Goal: Task Accomplishment & Management: Complete application form

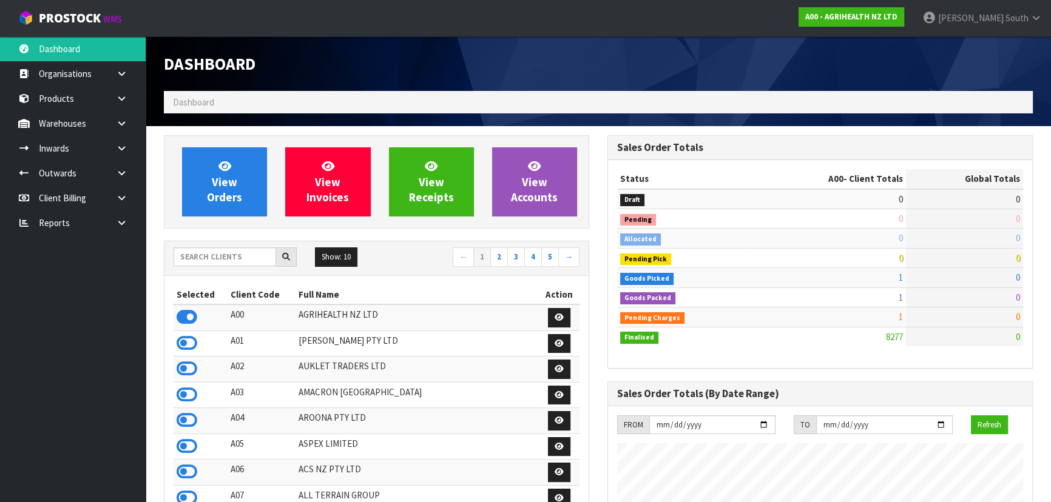
scroll to position [918, 443]
click at [232, 259] on input "text" at bounding box center [225, 257] width 103 height 19
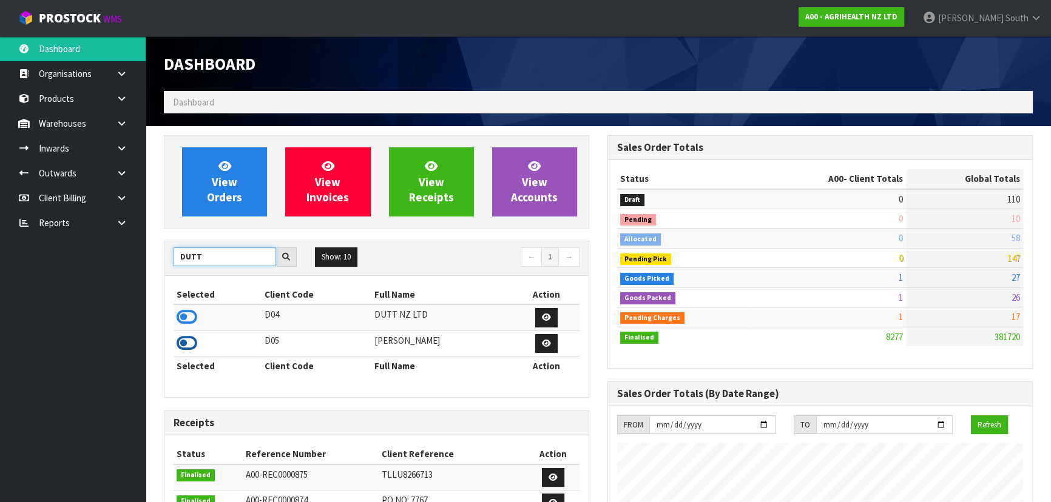
type input "DUTT"
click at [193, 346] on icon at bounding box center [187, 343] width 21 height 18
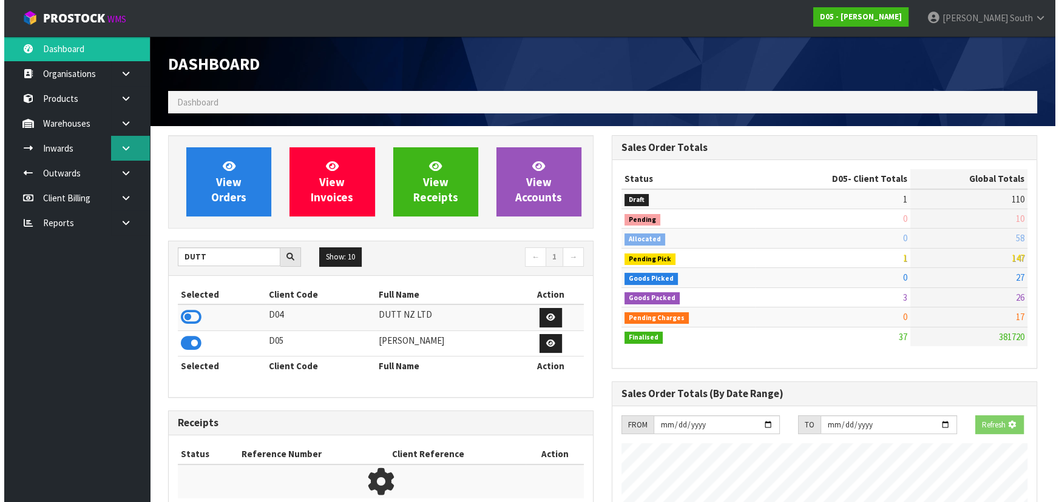
scroll to position [904, 443]
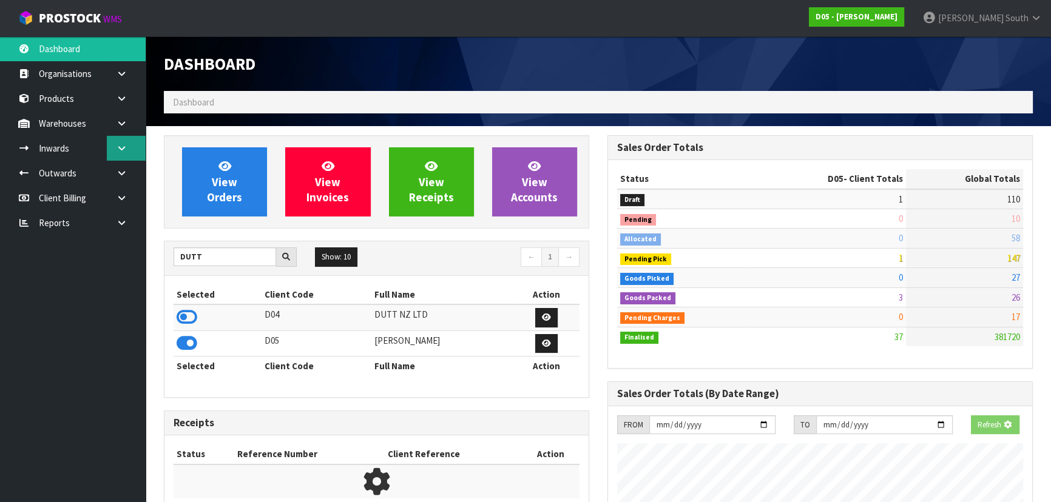
click at [121, 143] on link at bounding box center [126, 148] width 39 height 25
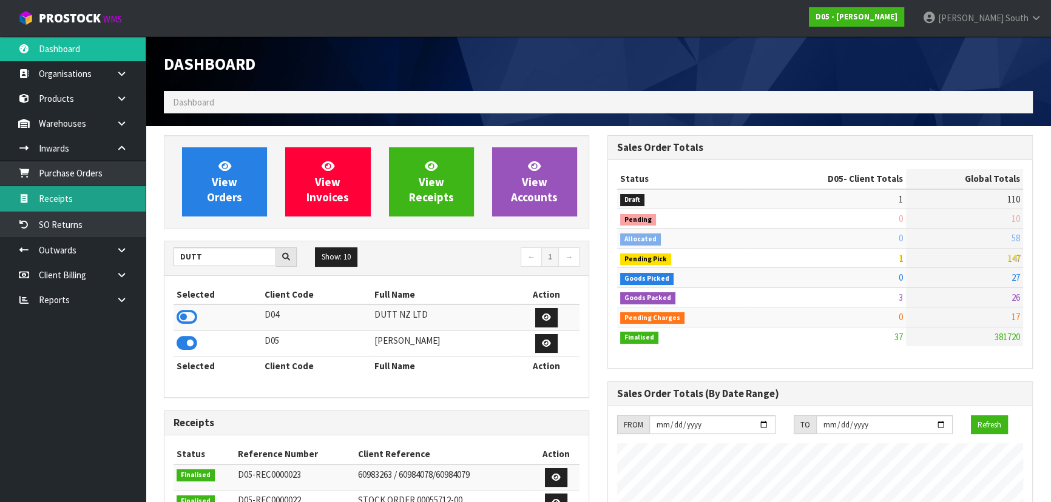
click at [93, 206] on link "Receipts" at bounding box center [73, 198] width 146 height 25
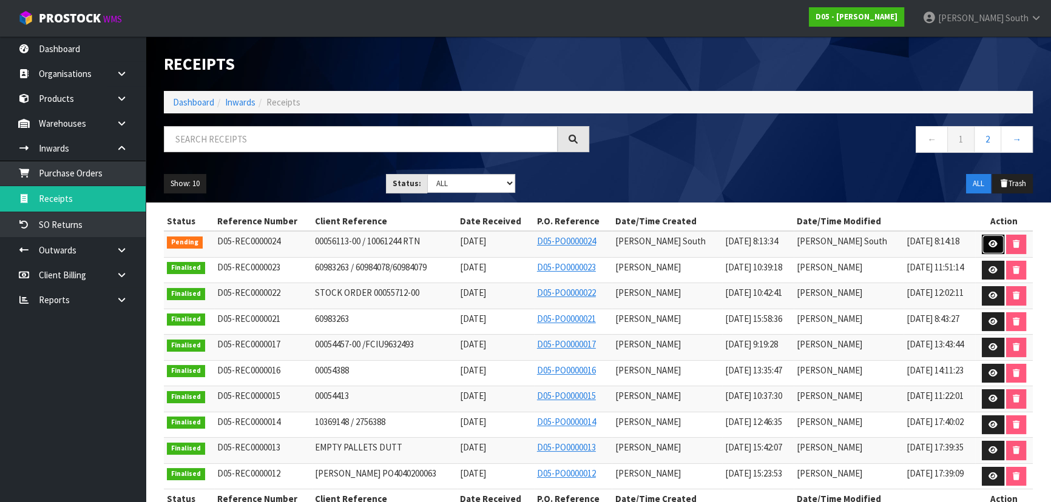
click at [982, 237] on link at bounding box center [993, 244] width 22 height 19
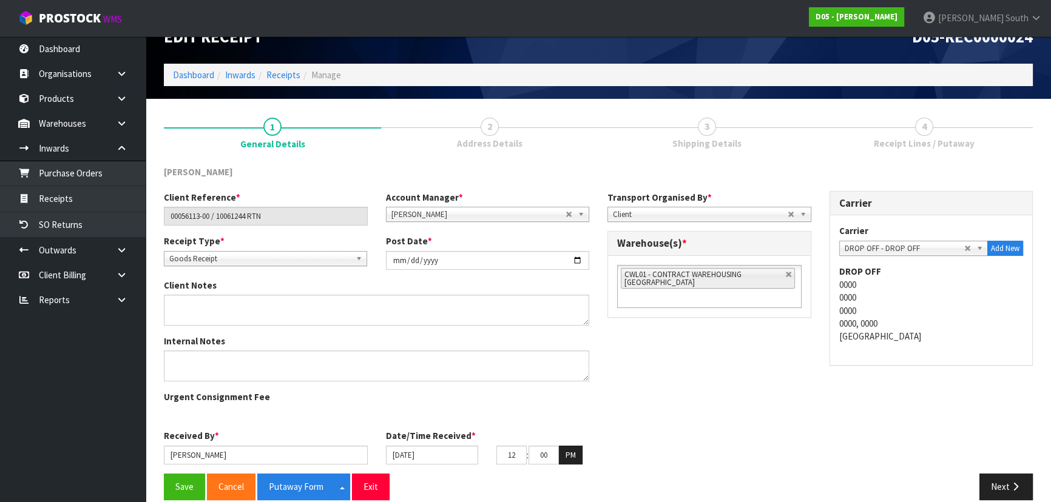
scroll to position [29, 0]
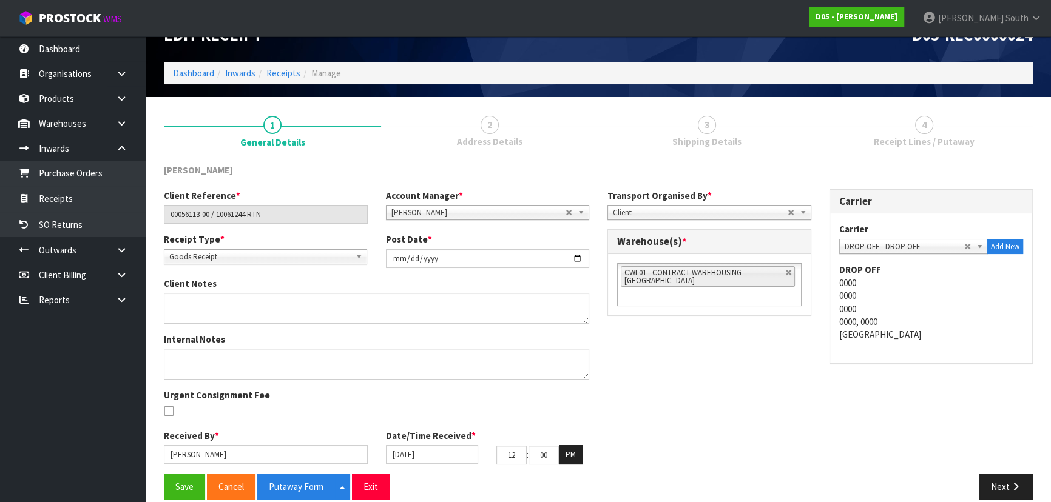
click at [711, 374] on div "Client Reference * 00056113-00 / 10061244 RTN Account Manager * Zubair Moolla R…" at bounding box center [598, 331] width 887 height 285
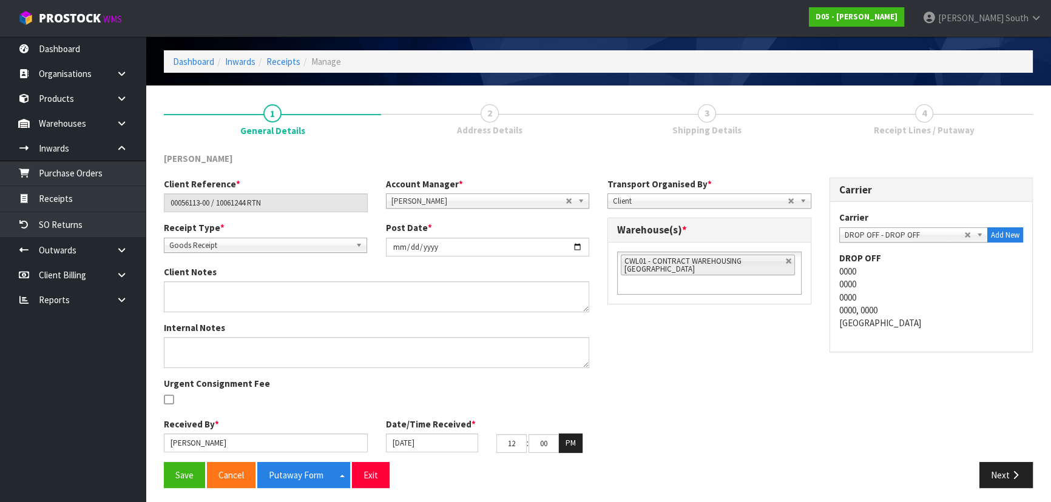
scroll to position [44, 0]
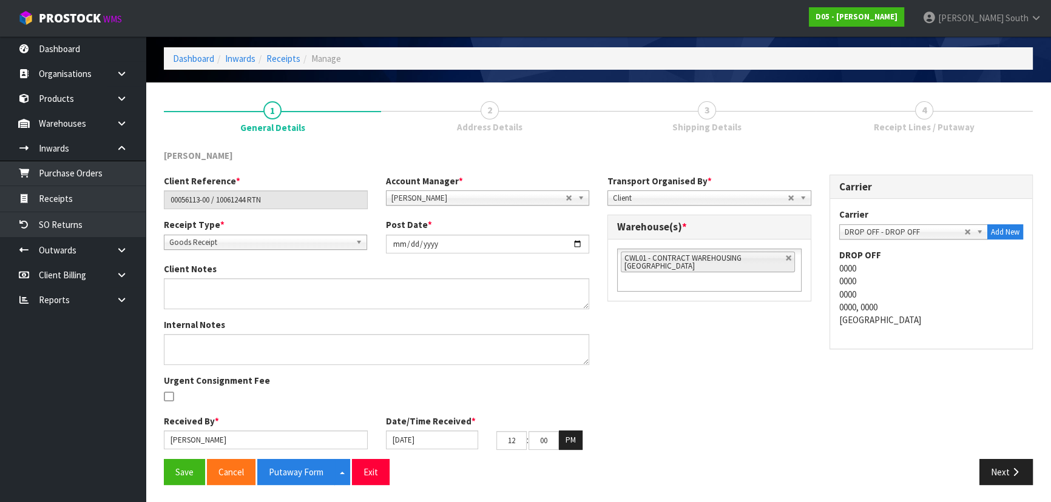
click at [499, 115] on link "2 Address Details" at bounding box center [489, 116] width 217 height 48
click at [1004, 461] on button "Next" at bounding box center [1005, 472] width 53 height 26
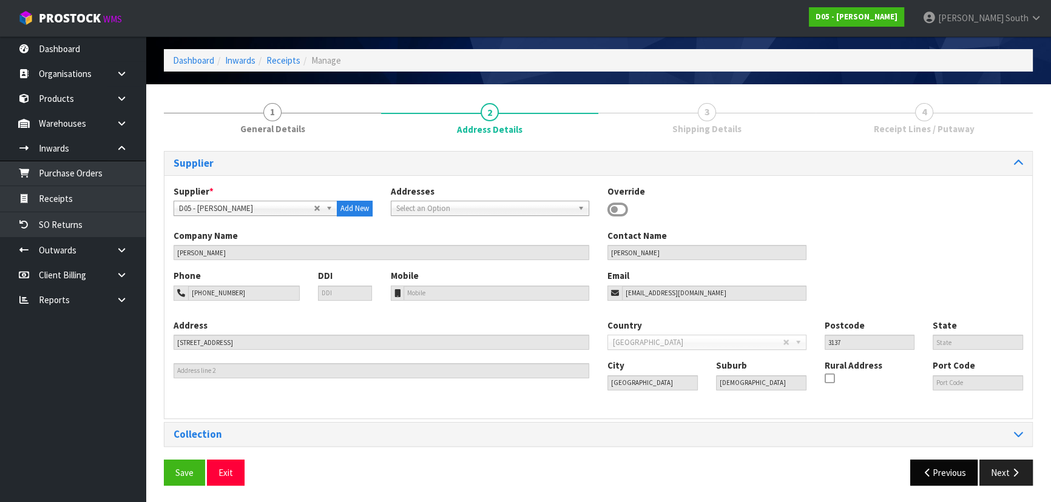
scroll to position [43, 0]
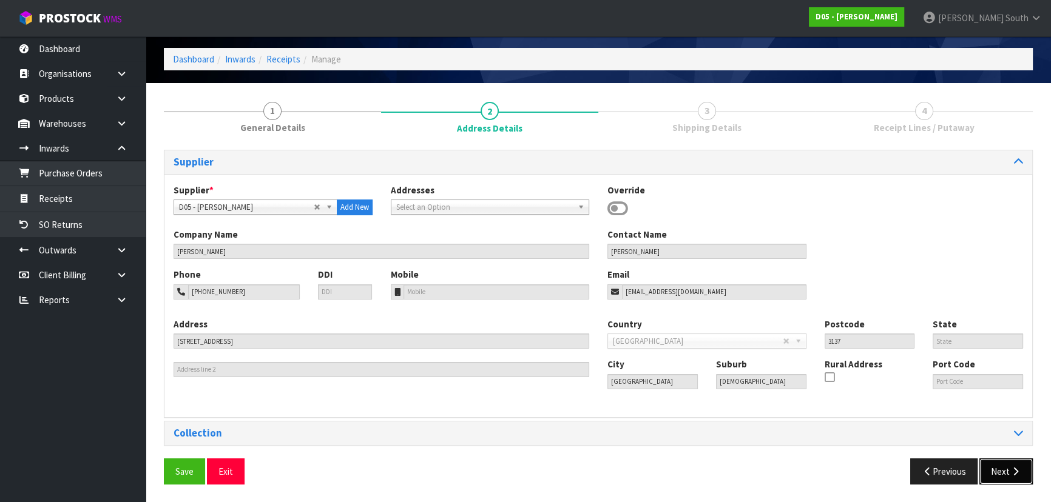
click at [984, 471] on button "Next" at bounding box center [1005, 472] width 53 height 26
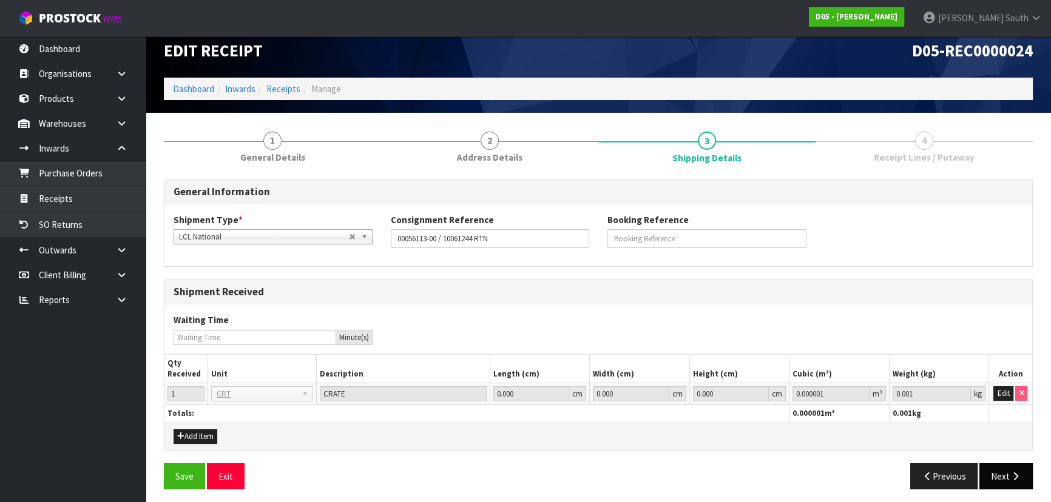
scroll to position [18, 0]
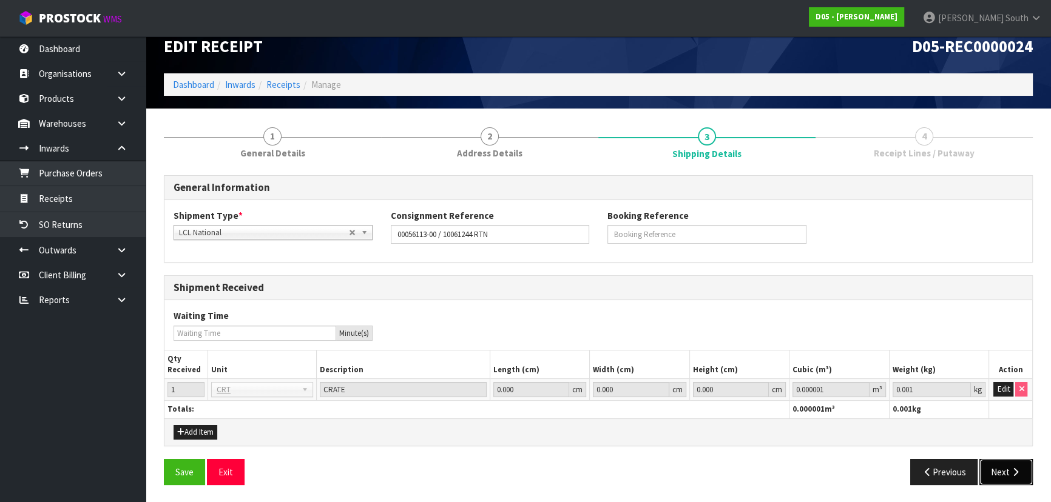
click at [997, 461] on button "Next" at bounding box center [1005, 472] width 53 height 26
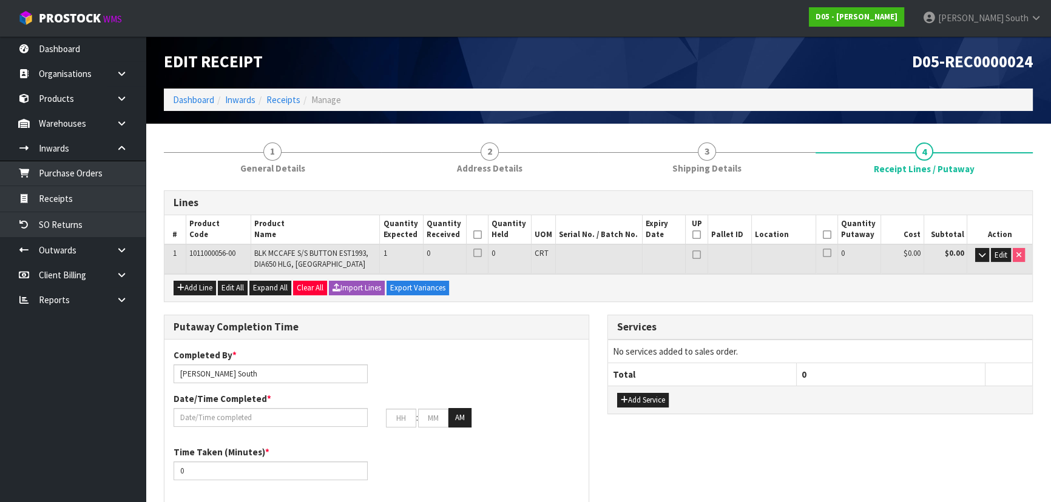
scroll to position [0, 0]
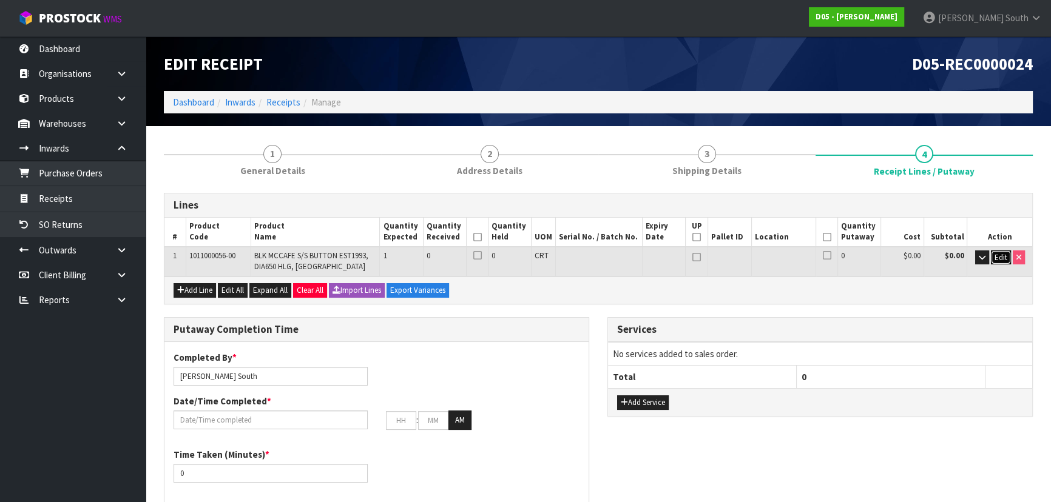
click at [996, 257] on span "Edit" at bounding box center [1001, 257] width 13 height 10
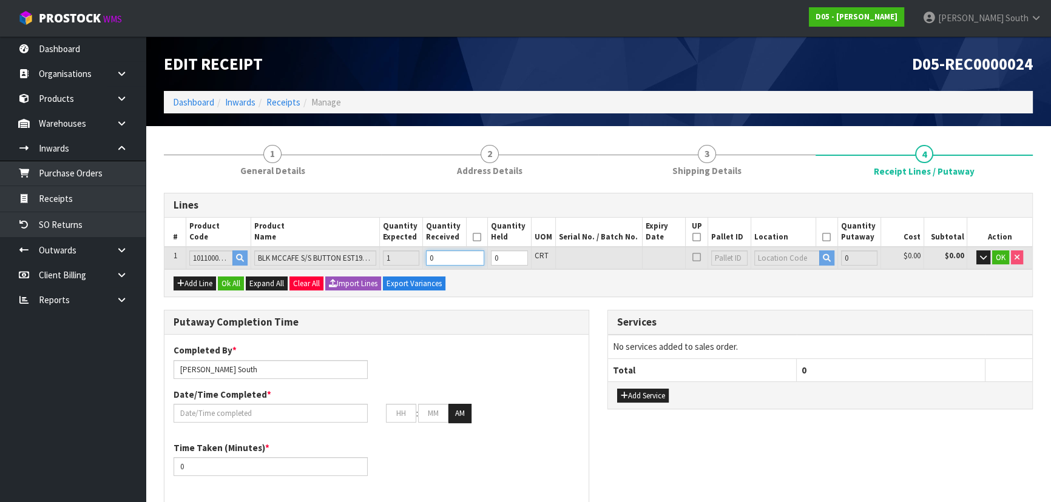
click at [330, 257] on tr "1 1011000056-00 BLK MCCAFE S/S BUTTON EST1993, DIA650 HLG, NZ 1 0 0 CRT 0 $0.00…" at bounding box center [598, 258] width 868 height 22
type input "0"
type input "0.069277"
type input "18"
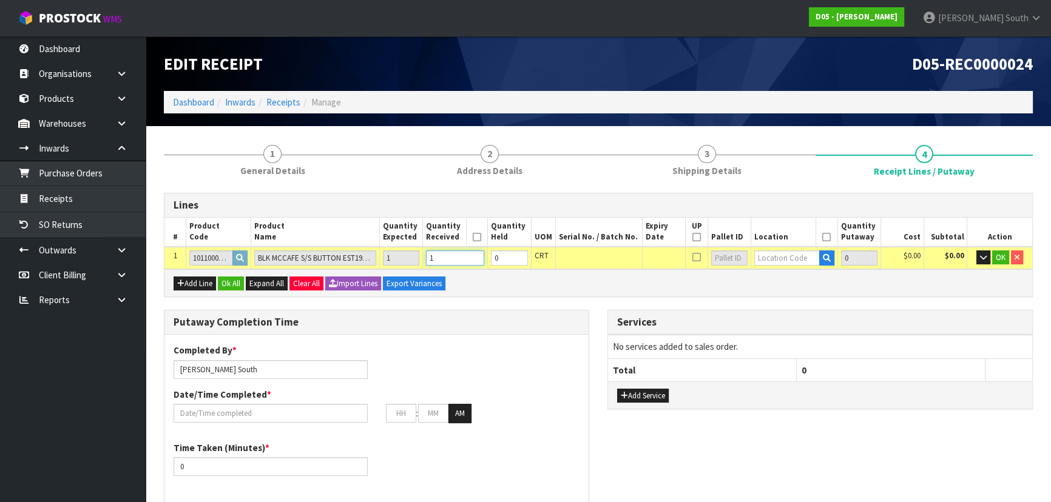
type input "1"
click at [769, 254] on input "text" at bounding box center [786, 258] width 65 height 15
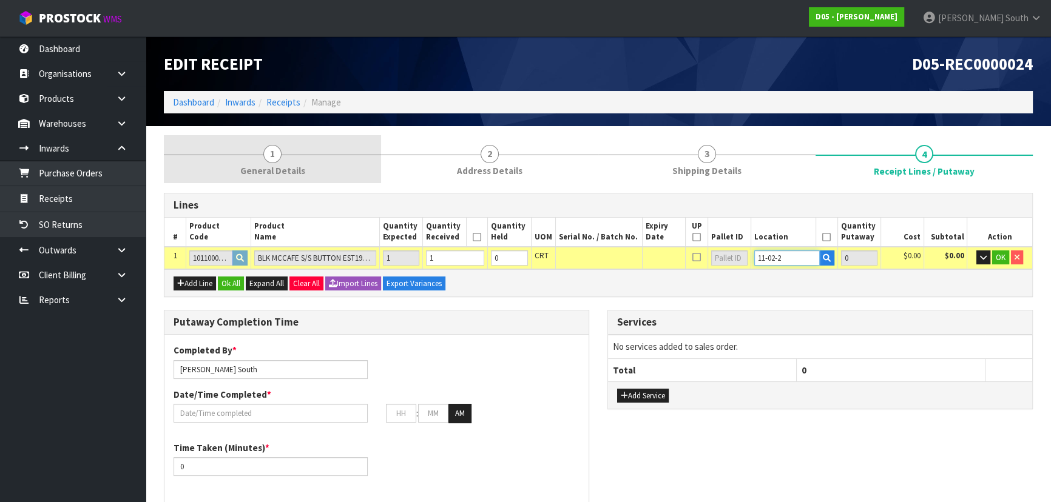
type input "11-02-2"
drag, startPoint x: 325, startPoint y: 176, endPoint x: 351, endPoint y: 170, distance: 26.8
click at [325, 176] on link "1 General Details" at bounding box center [272, 159] width 217 height 48
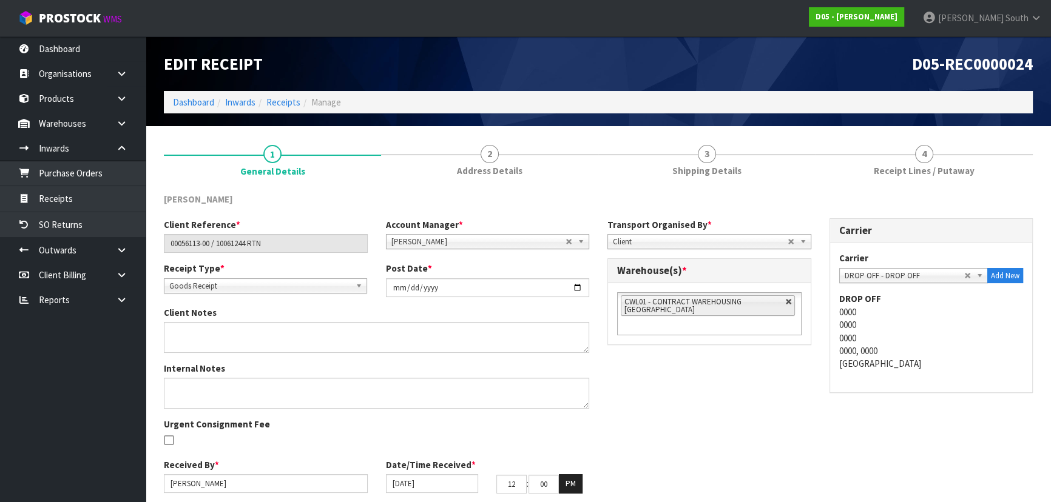
click at [786, 302] on link at bounding box center [788, 302] width 7 height 7
type input "Select Some Options"
click at [722, 309] on ul at bounding box center [709, 301] width 184 height 19
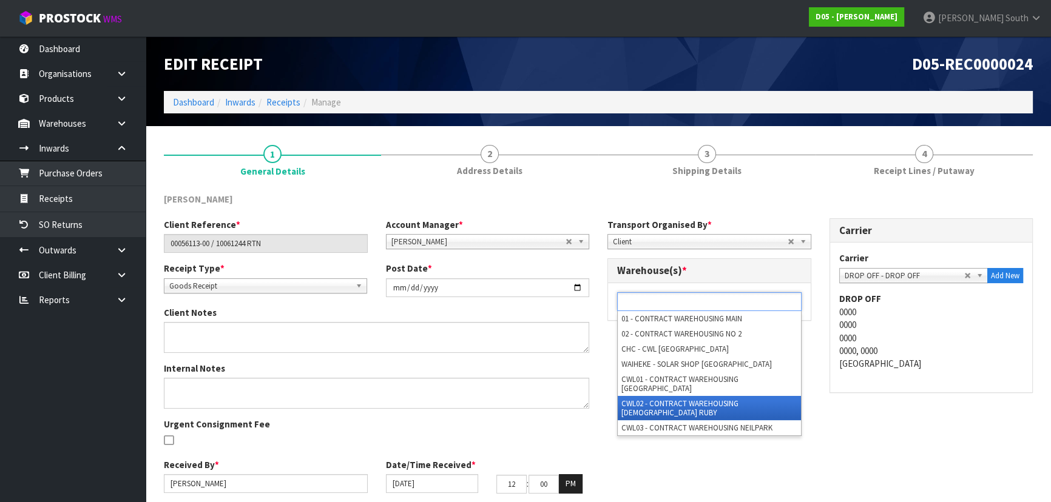
click at [701, 396] on li "CWL02 - CONTRACT WAREHOUSING LADY RUBY" at bounding box center [709, 408] width 183 height 24
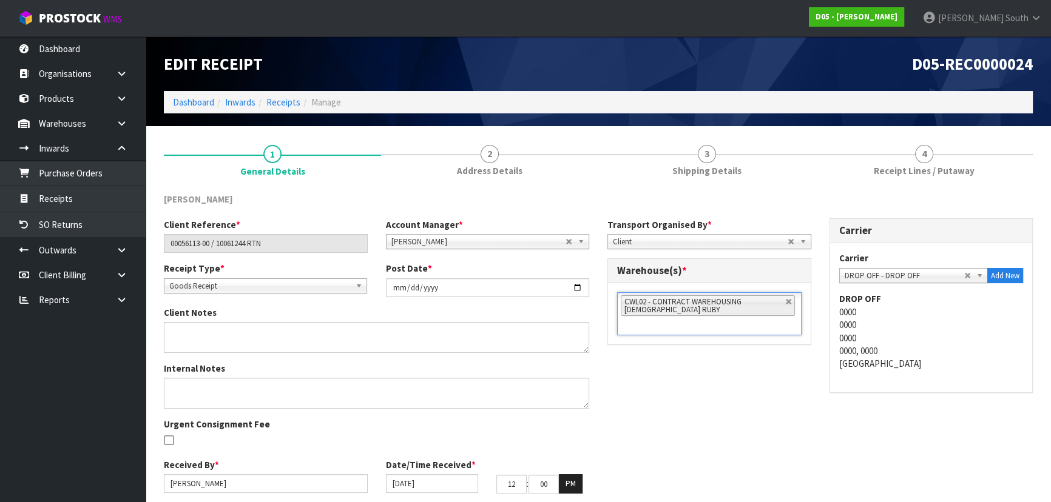
scroll to position [44, 0]
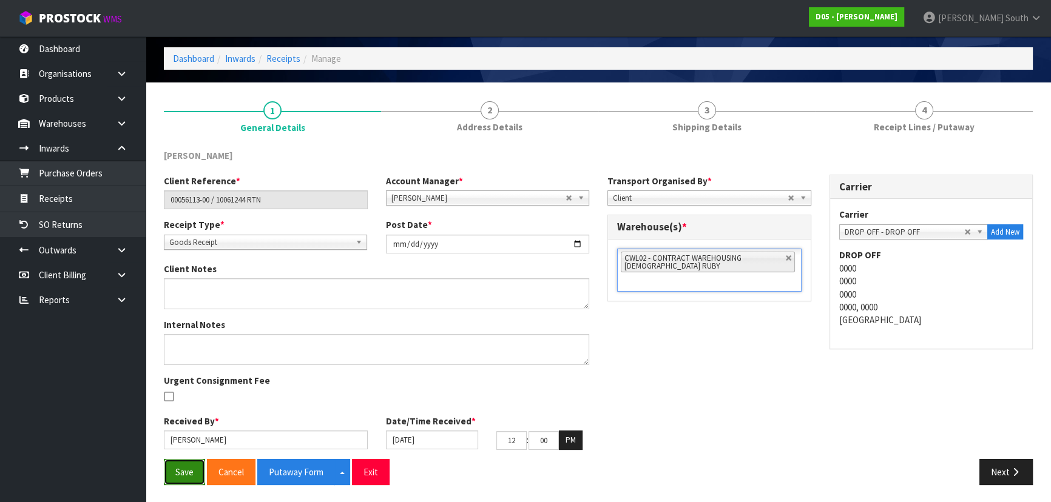
click at [191, 473] on button "Save" at bounding box center [184, 472] width 41 height 26
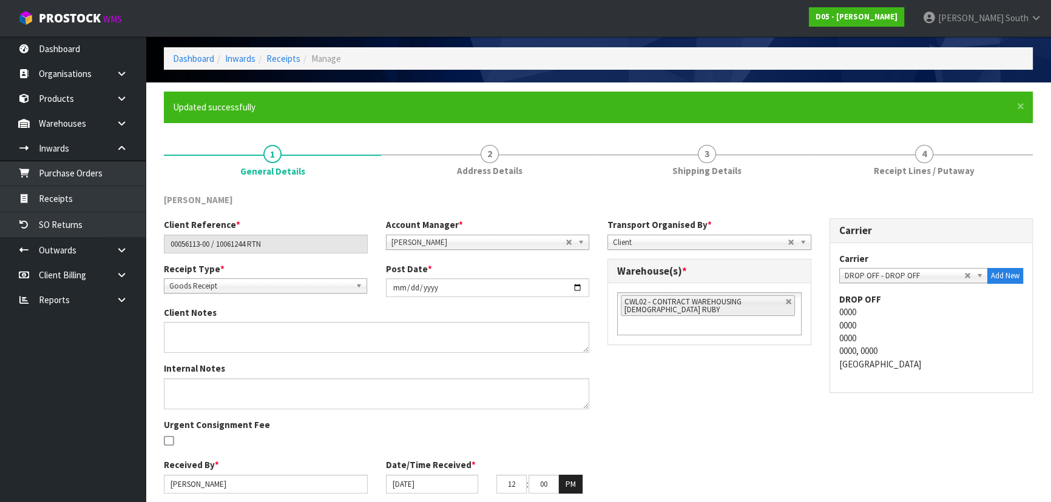
scroll to position [0, 0]
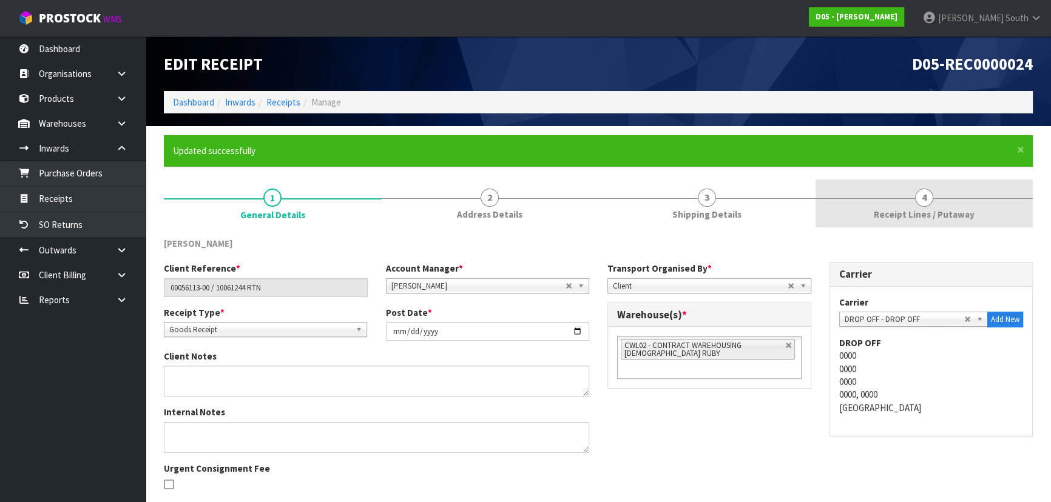
click at [873, 198] on link "4 Receipt Lines / Putaway" at bounding box center [924, 204] width 217 height 48
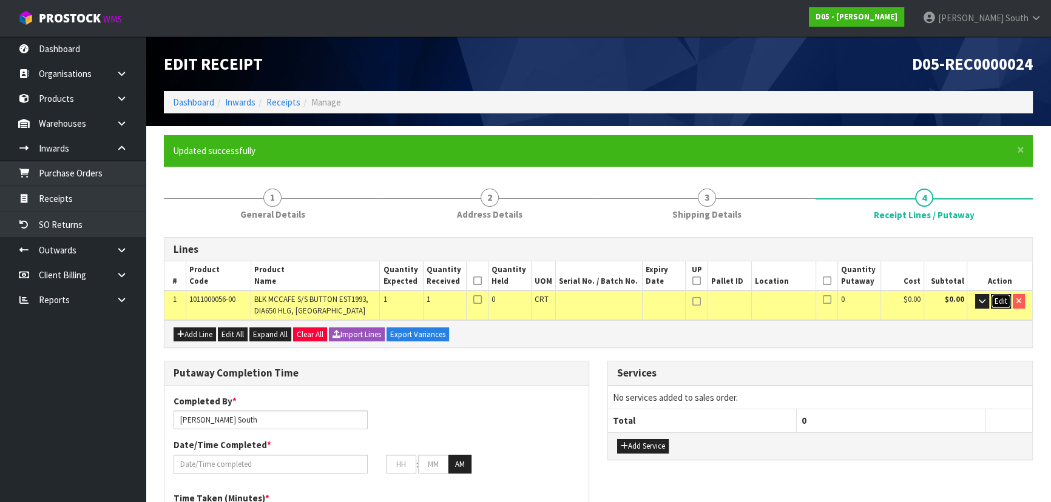
click at [997, 298] on span "Edit" at bounding box center [1001, 301] width 13 height 10
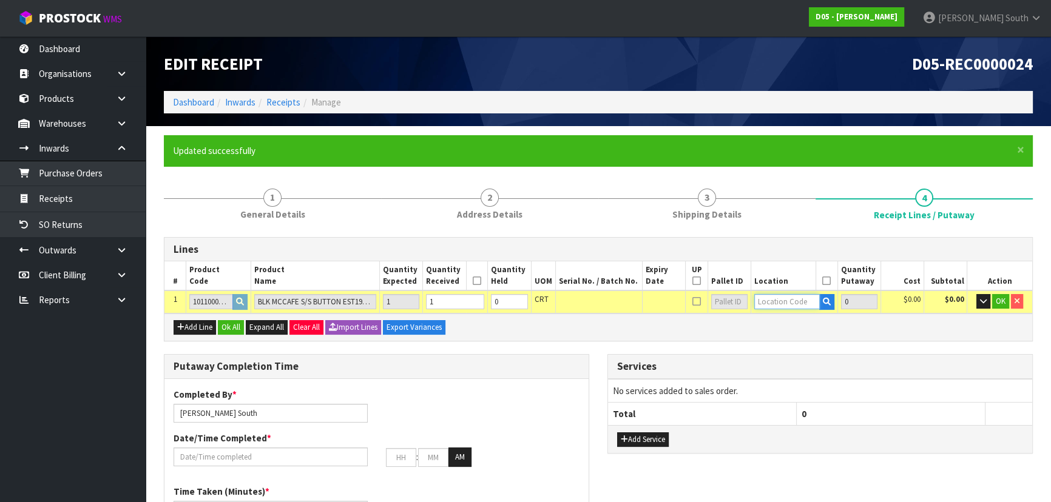
click at [791, 300] on input "text" at bounding box center [786, 301] width 65 height 15
type input "11-02-2-"
click at [804, 328] on link "11-02-2- A" at bounding box center [803, 322] width 96 height 16
type input "1"
type input "11-02-2-A"
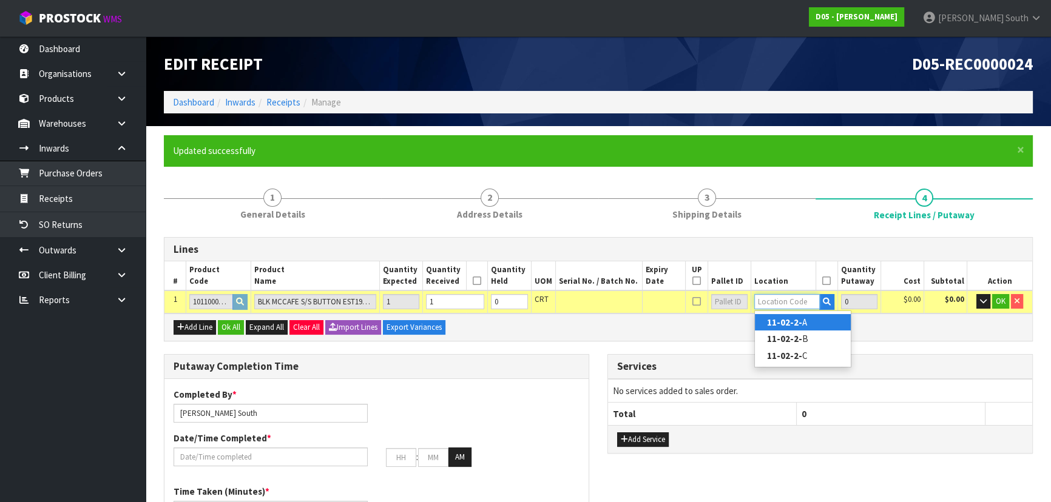
type input "1"
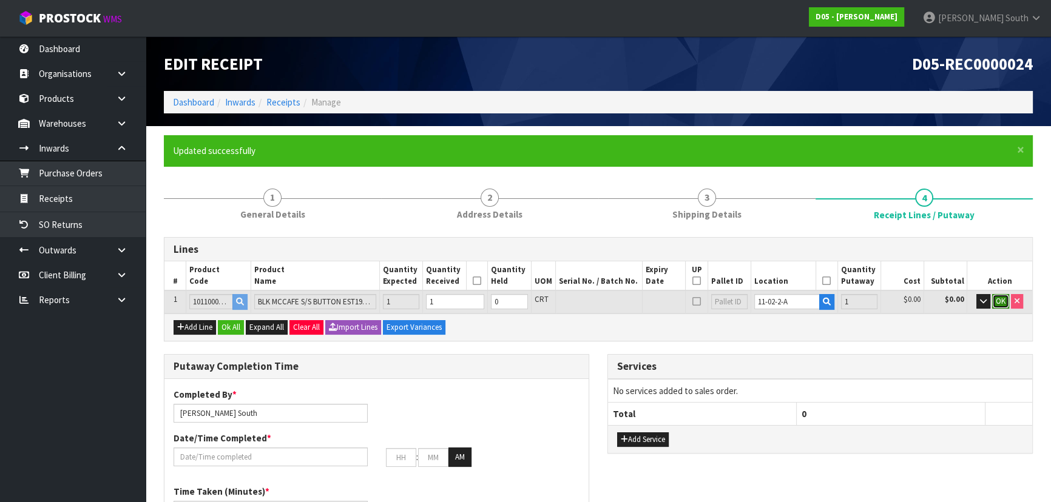
click at [997, 299] on span "OK" at bounding box center [1001, 301] width 10 height 10
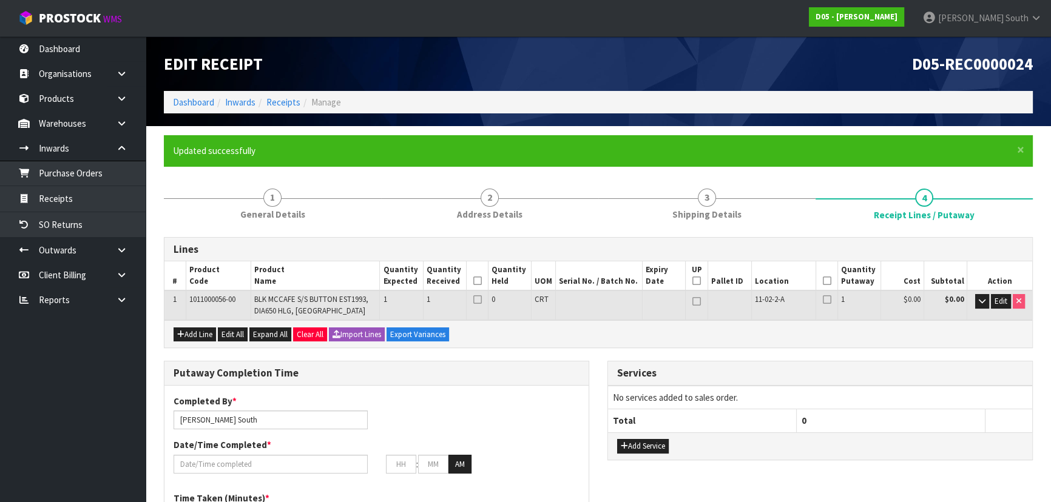
click at [825, 281] on icon at bounding box center [826, 281] width 8 height 1
click at [698, 281] on icon at bounding box center [696, 281] width 8 height 1
type input "1"
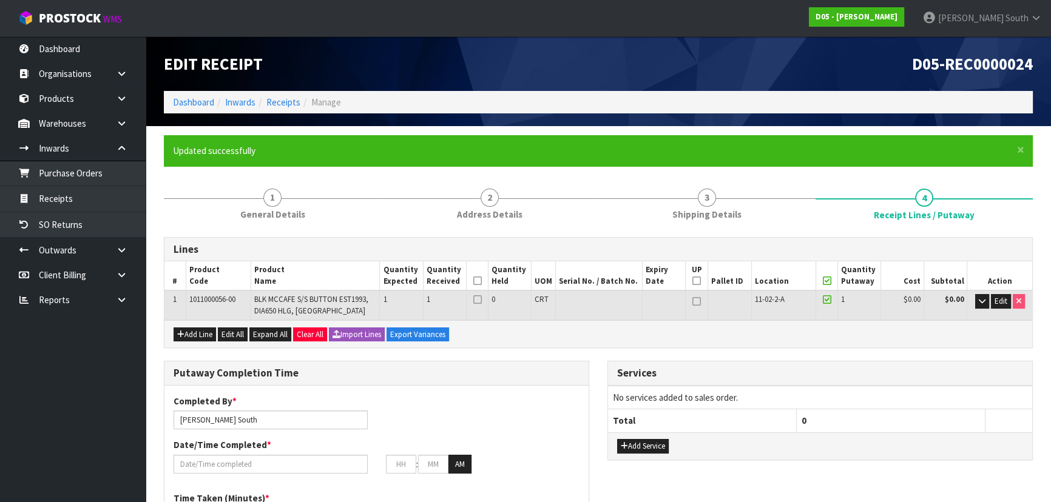
type input "1"
click at [478, 282] on icon at bounding box center [477, 281] width 8 height 1
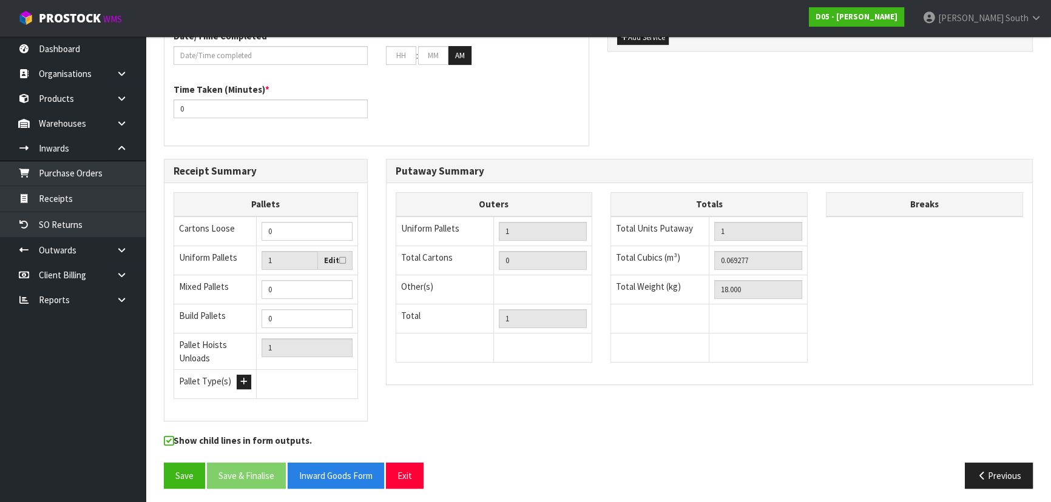
scroll to position [411, 0]
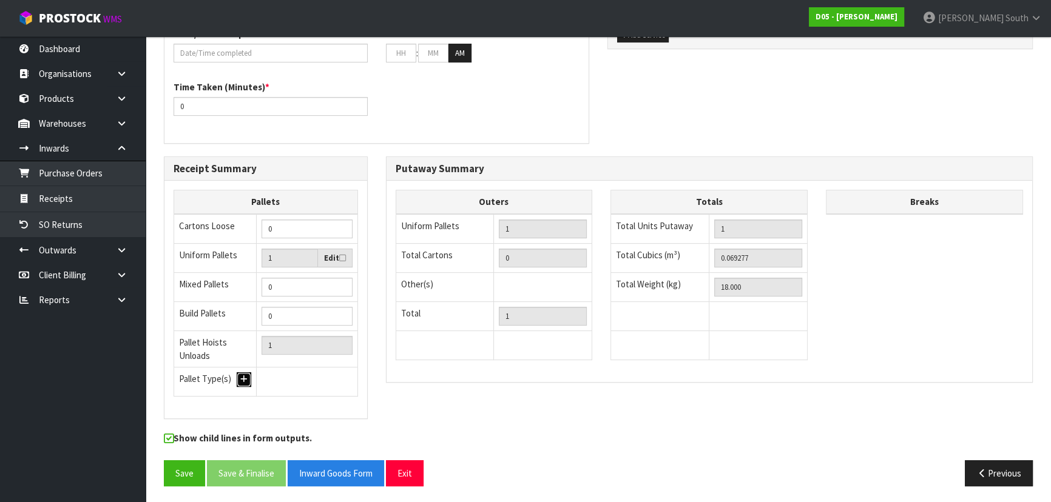
click at [238, 379] on button "button" at bounding box center [244, 380] width 15 height 15
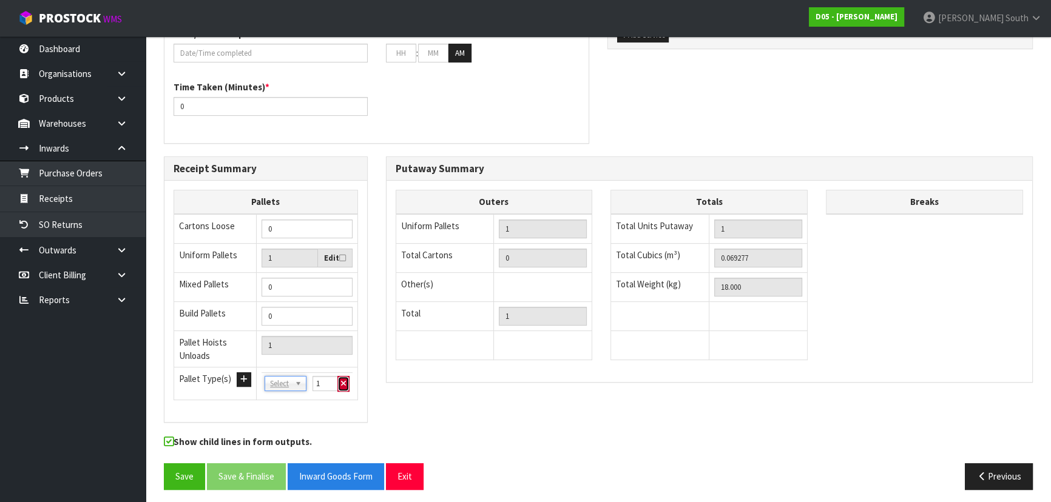
click at [339, 379] on button "button" at bounding box center [343, 384] width 12 height 16
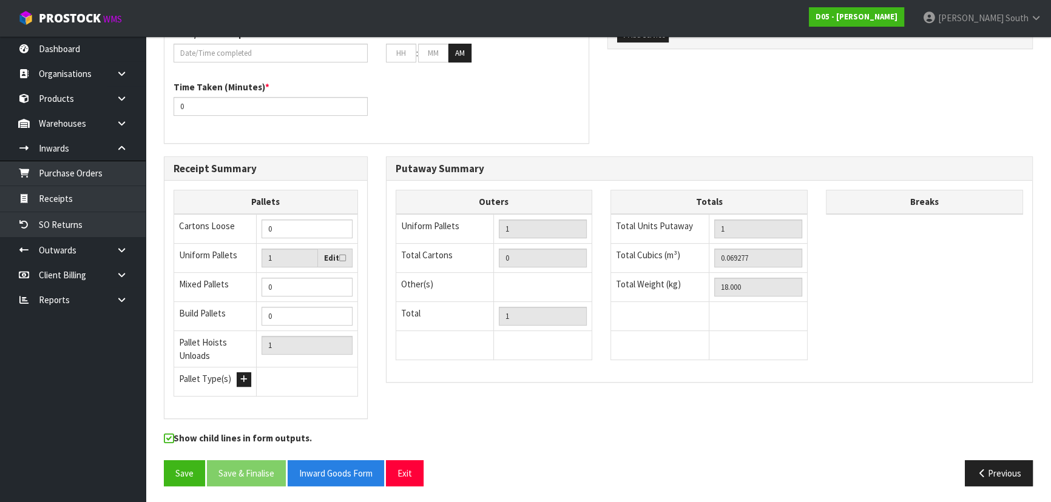
click at [407, 382] on div "Putaway Summary Outers Uniform Pallets 1 Total Cartons 0 Other(s) Bag x 0 Bar x…" at bounding box center [710, 276] width 666 height 239
click at [192, 467] on button "Save" at bounding box center [184, 474] width 41 height 26
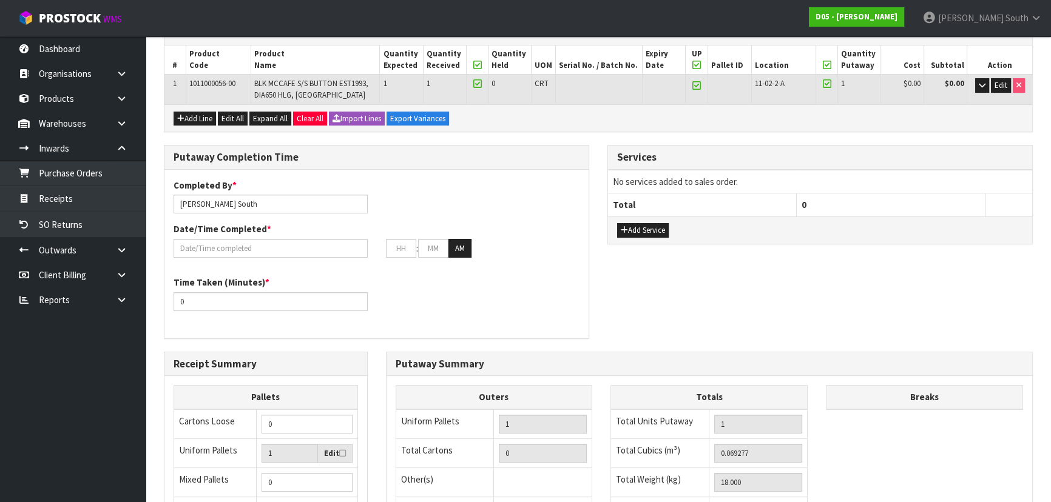
scroll to position [191, 0]
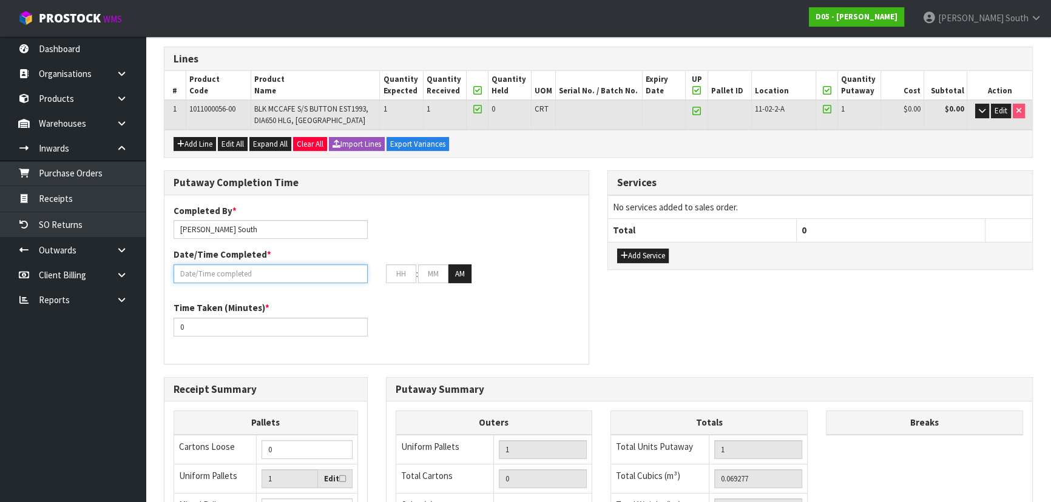
click at [238, 274] on input "text" at bounding box center [271, 274] width 194 height 19
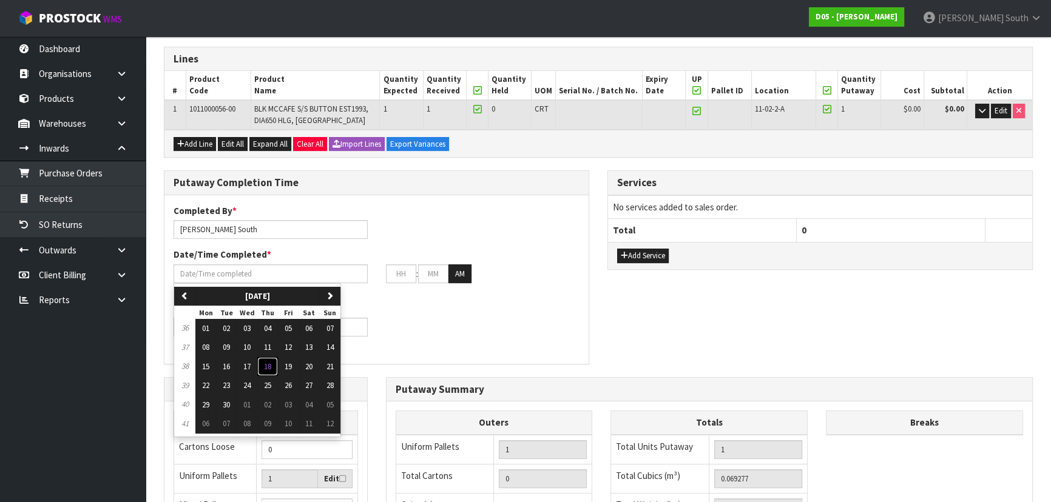
click at [277, 367] on button "18" at bounding box center [267, 366] width 21 height 19
type input "18/09/2025"
type input "12"
type input "00"
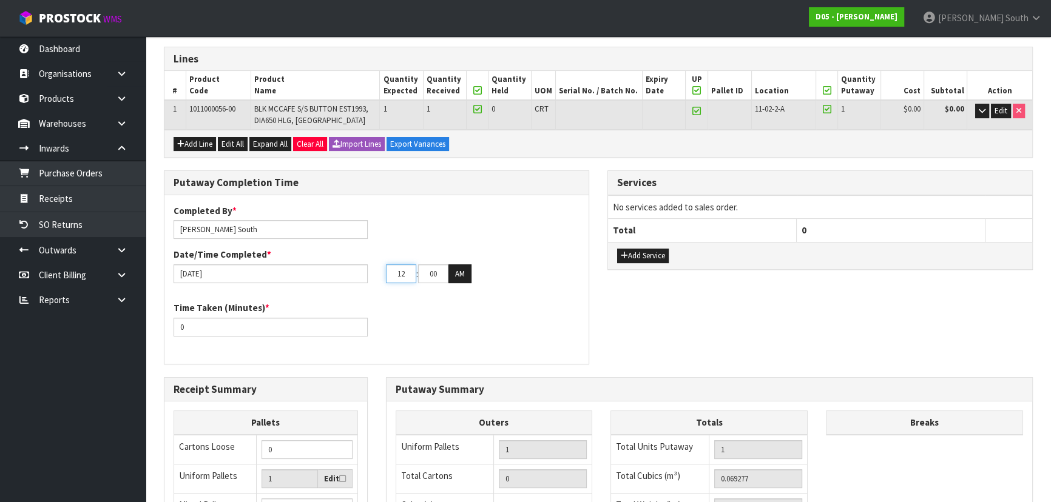
drag, startPoint x: 407, startPoint y: 272, endPoint x: 334, endPoint y: 272, distance: 72.8
click at [334, 272] on div "18/09/2025 12 : 00 : 00 AM" at bounding box center [376, 274] width 424 height 19
type input "08"
drag, startPoint x: 425, startPoint y: 271, endPoint x: 515, endPoint y: 283, distance: 90.6
click at [515, 283] on div "Completed By * Zachary South Date/Time Completed * 18/09/2025 08 : 00 : 00 AM" at bounding box center [376, 249] width 424 height 88
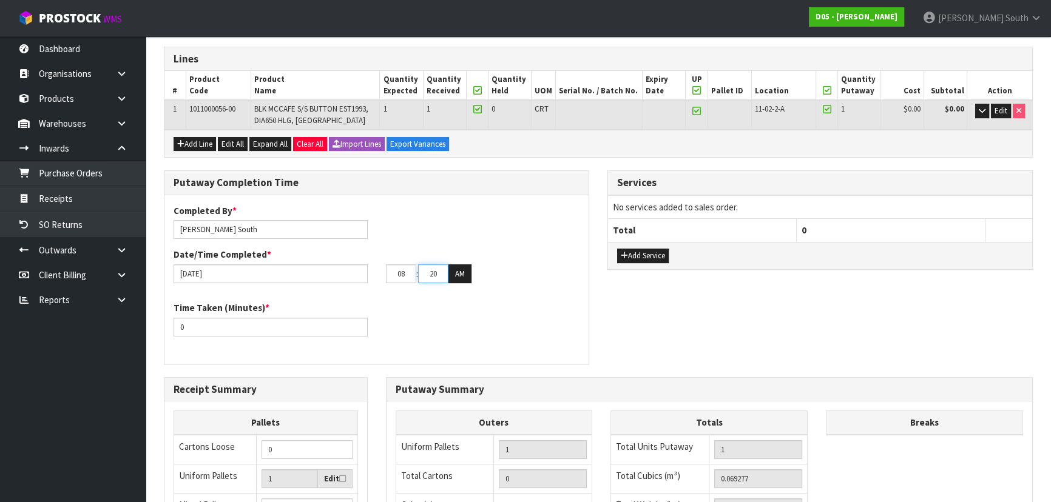
type input "20"
drag, startPoint x: 296, startPoint y: 330, endPoint x: 194, endPoint y: 332, distance: 102.0
click at [195, 332] on input "0" at bounding box center [271, 327] width 194 height 19
type input "15"
click at [546, 309] on div "Time Taken (Minutes) * 15" at bounding box center [376, 324] width 424 height 44
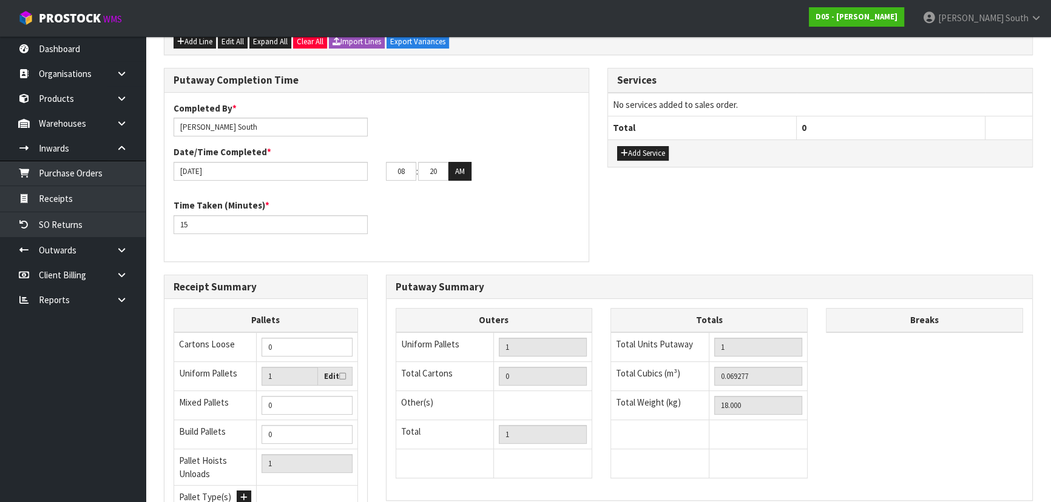
scroll to position [411, 0]
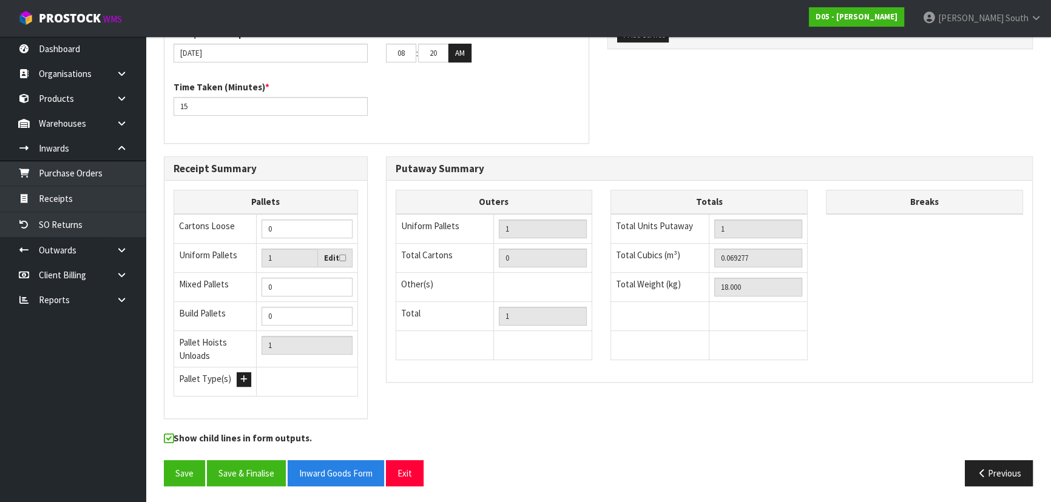
click at [728, 402] on div "Receipt Summary Pallets Cartons Loose 0 Uniform Pallets 1 Edit Mixed Pallets 0 …" at bounding box center [598, 295] width 887 height 276
click at [181, 475] on button "Save" at bounding box center [184, 474] width 41 height 26
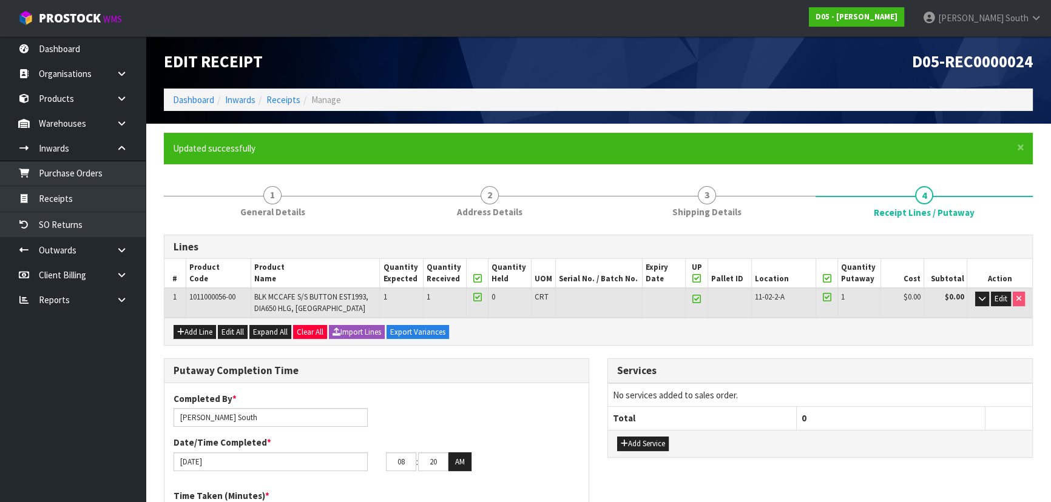
scroll to position [0, 0]
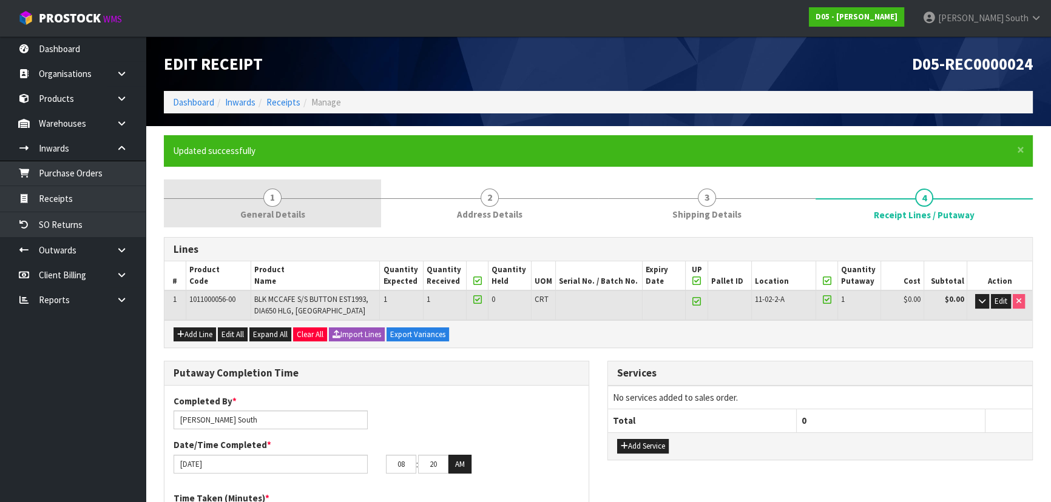
click at [277, 208] on span "General Details" at bounding box center [272, 214] width 65 height 13
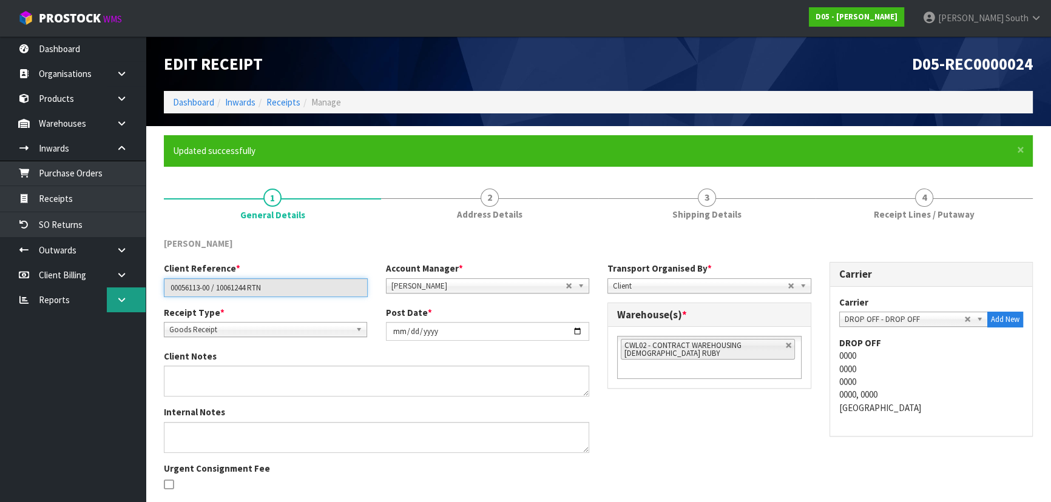
drag, startPoint x: 214, startPoint y: 289, endPoint x: 121, endPoint y: 296, distance: 93.1
click at [121, 296] on body "Toggle navigation ProStock WMS D05 - DUTT - COATES Zachary South Logout Dashboa…" at bounding box center [525, 251] width 1051 height 502
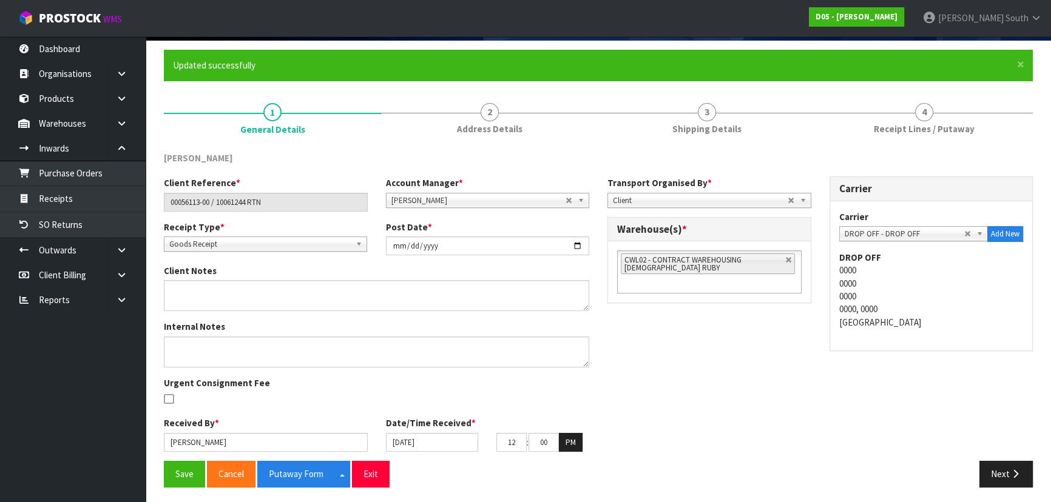
scroll to position [88, 0]
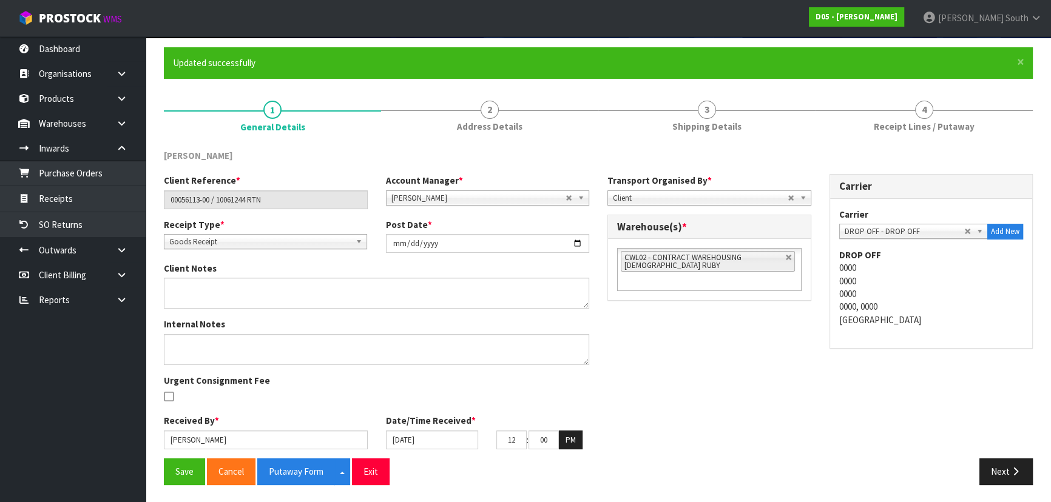
click at [232, 245] on span "Goods Receipt" at bounding box center [259, 242] width 181 height 15
click at [225, 285] on li "Goods Returned" at bounding box center [265, 291] width 197 height 15
click at [292, 176] on div "Client Reference * 00056113-00 / 10061244 RTN" at bounding box center [266, 191] width 222 height 35
click at [235, 344] on textarea at bounding box center [376, 349] width 425 height 31
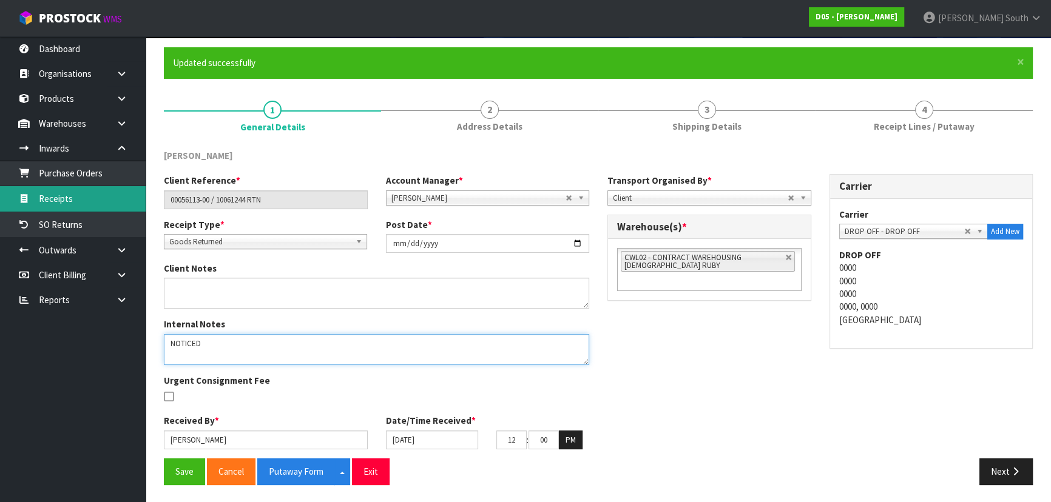
type textarea "NOTICED"
click at [110, 197] on link "Receipts" at bounding box center [73, 198] width 146 height 25
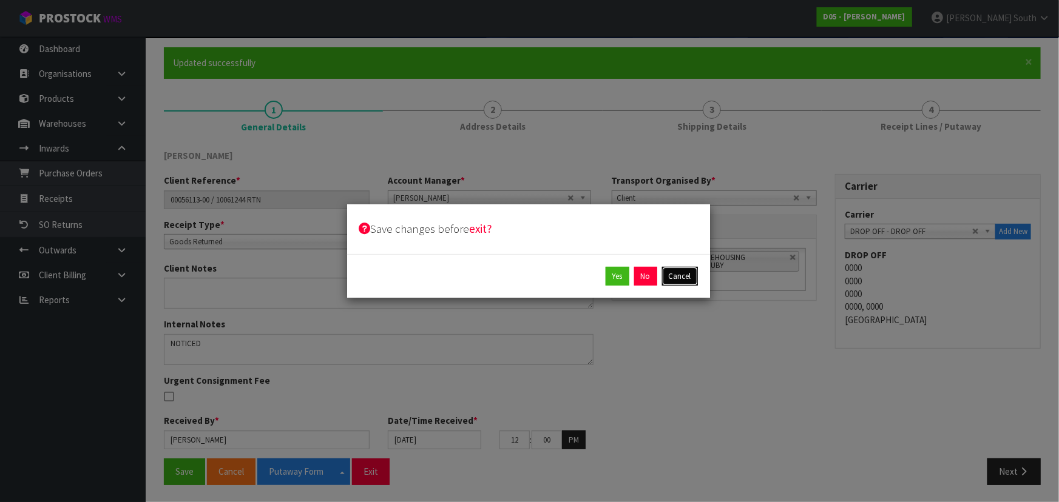
click at [678, 279] on button "Cancel" at bounding box center [680, 276] width 36 height 19
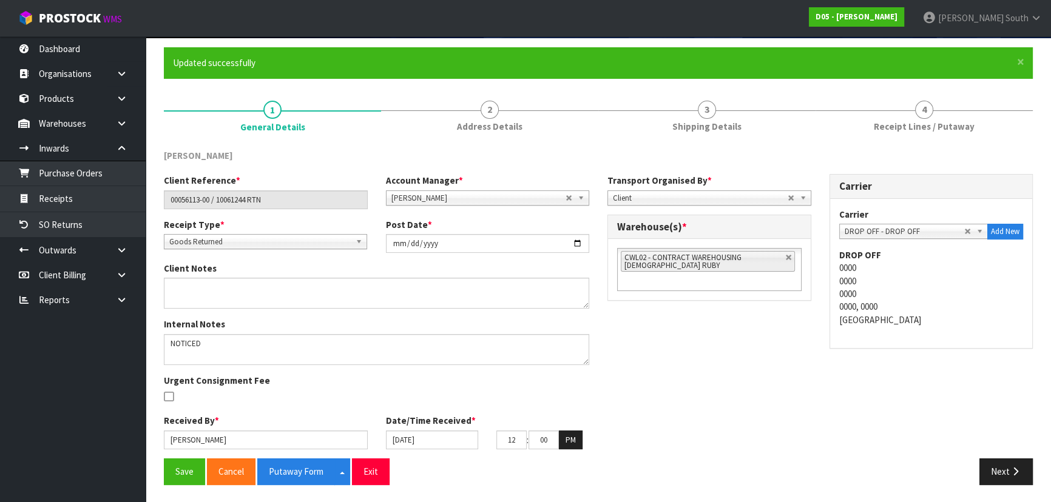
click at [610, 326] on div "Client Reference * 00056113-00 / 10061244 RTN Account Manager * Zubair Moolla R…" at bounding box center [598, 316] width 887 height 285
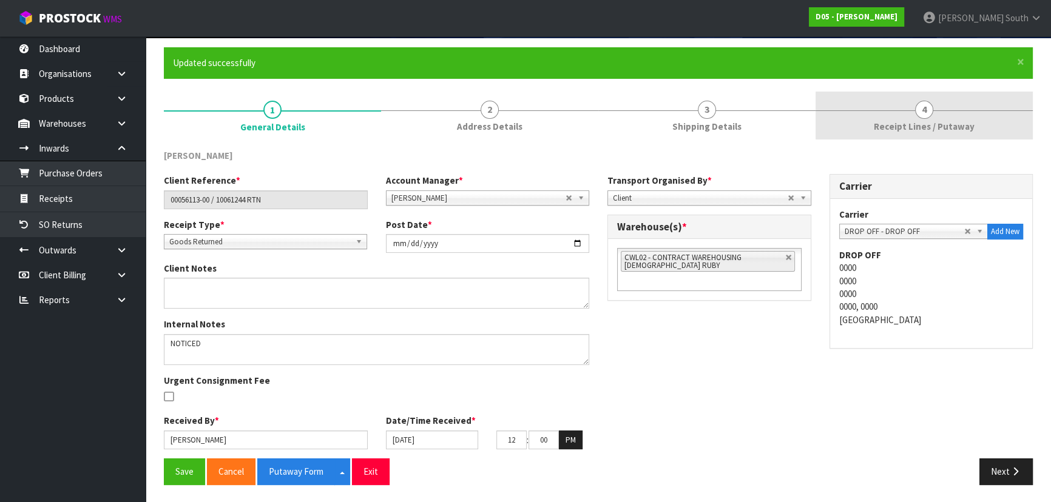
click at [935, 120] on span "Receipt Lines / Putaway" at bounding box center [924, 126] width 101 height 13
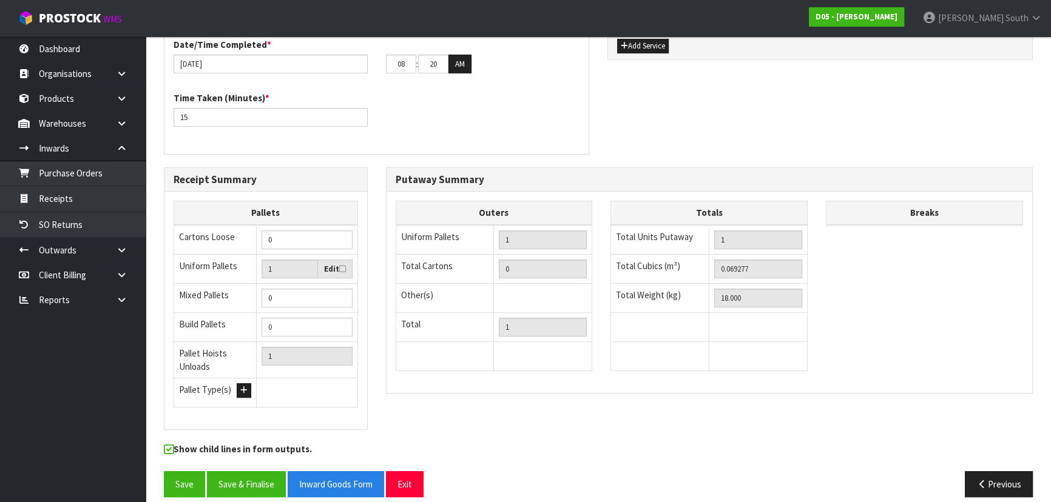
scroll to position [411, 0]
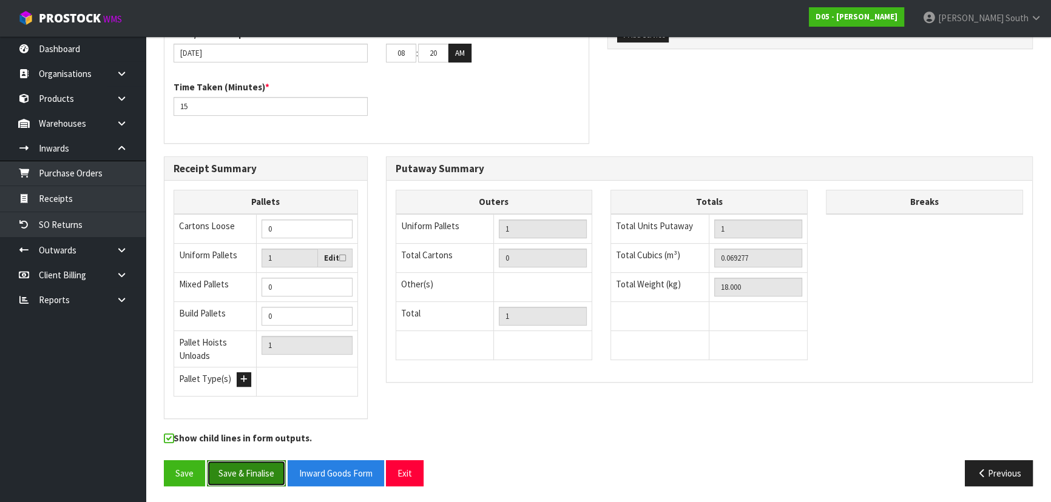
click at [260, 467] on button "Save & Finalise" at bounding box center [246, 474] width 79 height 26
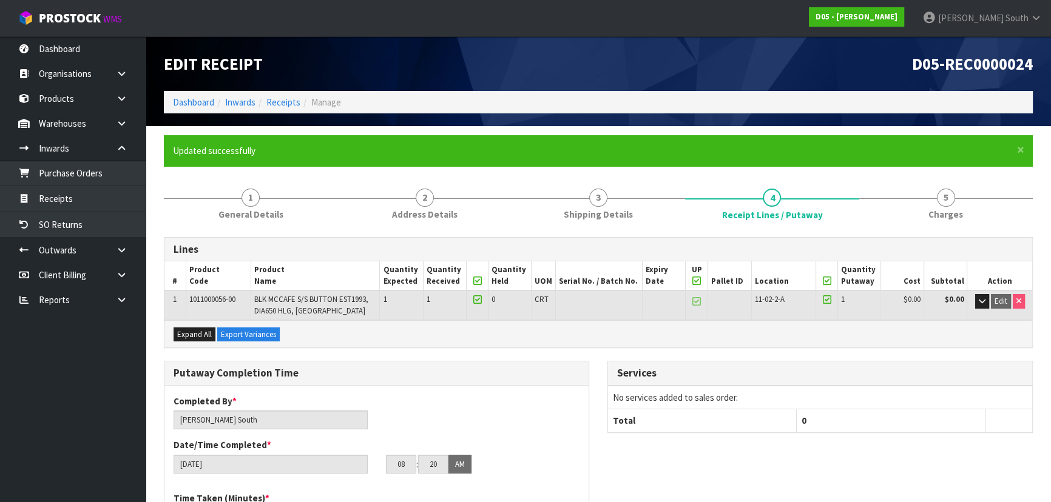
click at [701, 58] on h1 "D05-REC0000024" at bounding box center [819, 64] width 425 height 18
click at [905, 60] on h1 "D05-REC0000024" at bounding box center [819, 64] width 425 height 18
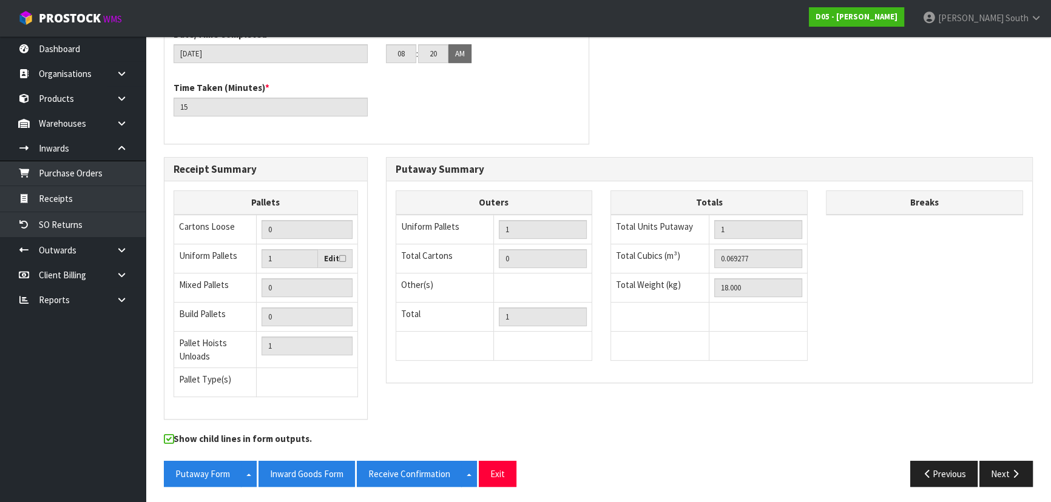
scroll to position [411, 0]
drag, startPoint x: 316, startPoint y: 470, endPoint x: 471, endPoint y: 440, distance: 158.2
click at [316, 470] on button "Inward Goods Form" at bounding box center [307, 474] width 96 height 26
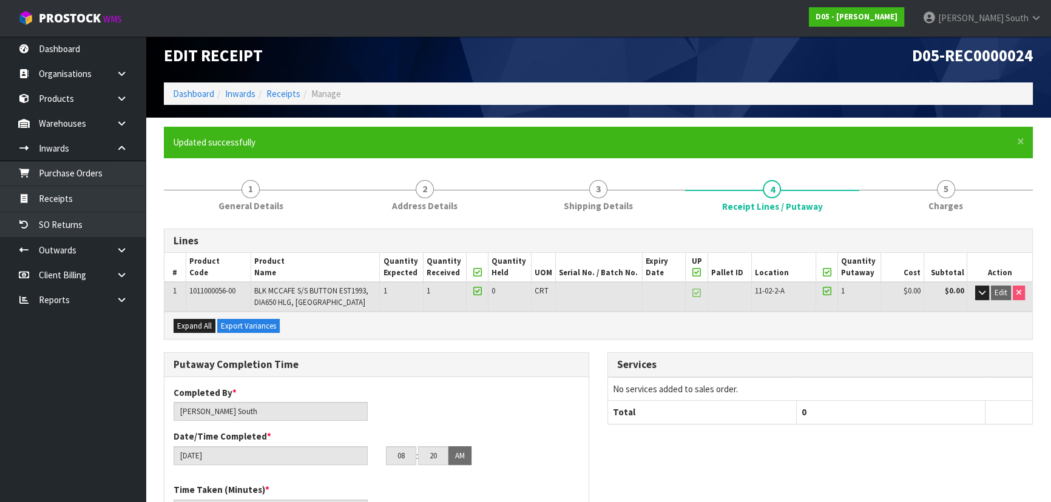
scroll to position [0, 0]
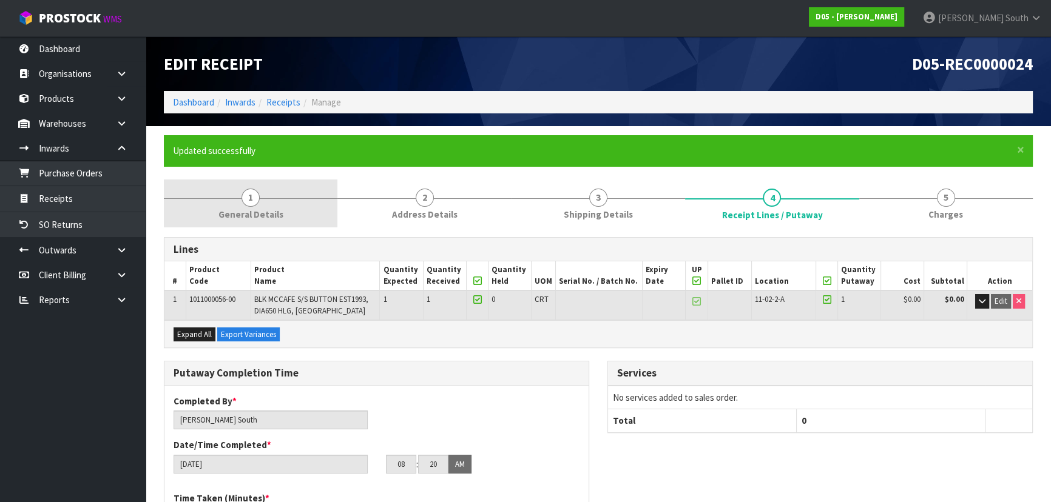
drag, startPoint x: 268, startPoint y: 203, endPoint x: 279, endPoint y: 203, distance: 10.9
click at [268, 202] on link "1 General Details" at bounding box center [251, 204] width 174 height 48
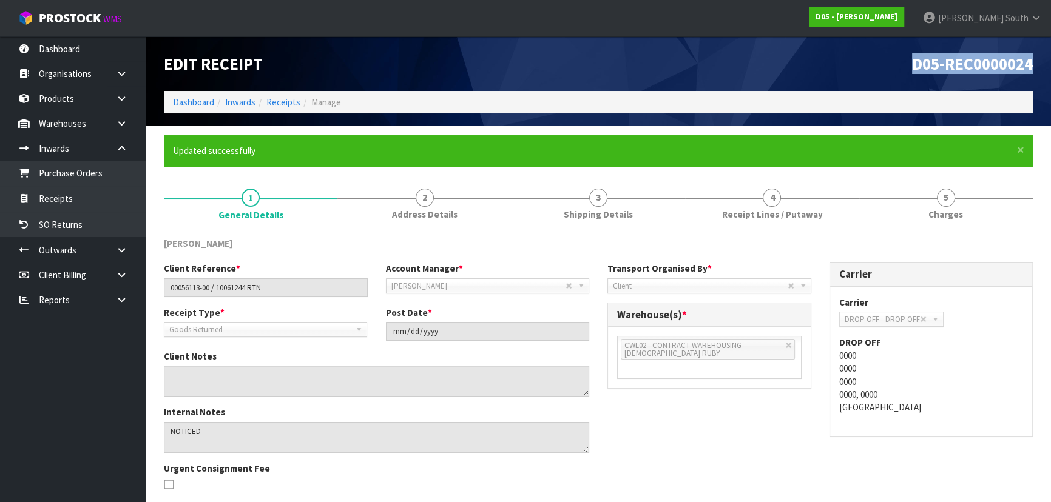
drag, startPoint x: 911, startPoint y: 65, endPoint x: 1039, endPoint y: 69, distance: 127.5
click at [1039, 69] on div "D05-REC0000024" at bounding box center [820, 63] width 444 height 55
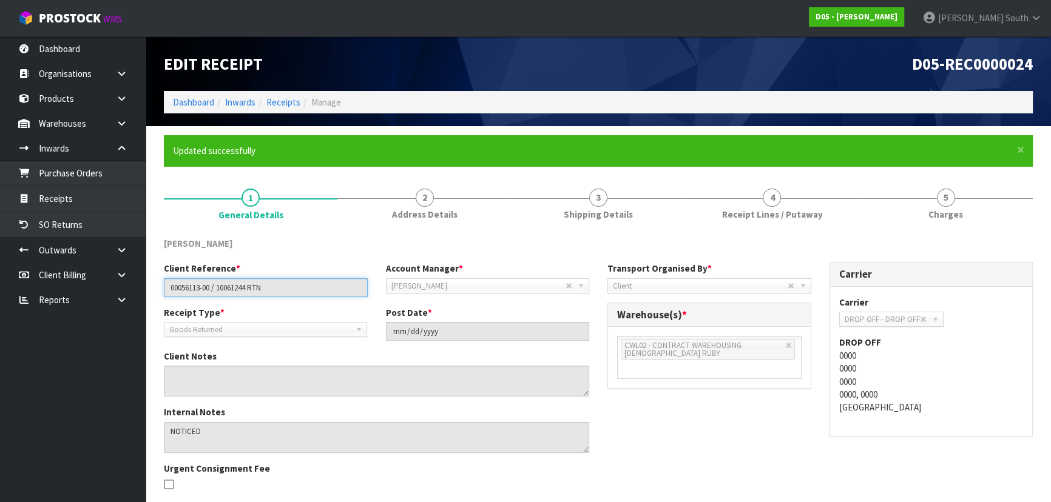
click at [280, 286] on input "00056113-00 / 10061244 RTN" at bounding box center [266, 288] width 204 height 19
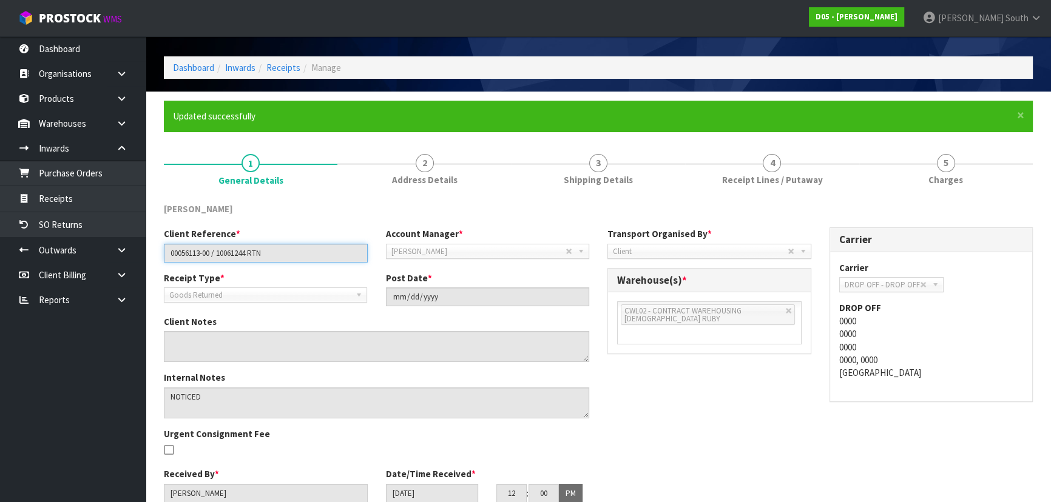
scroll to position [88, 0]
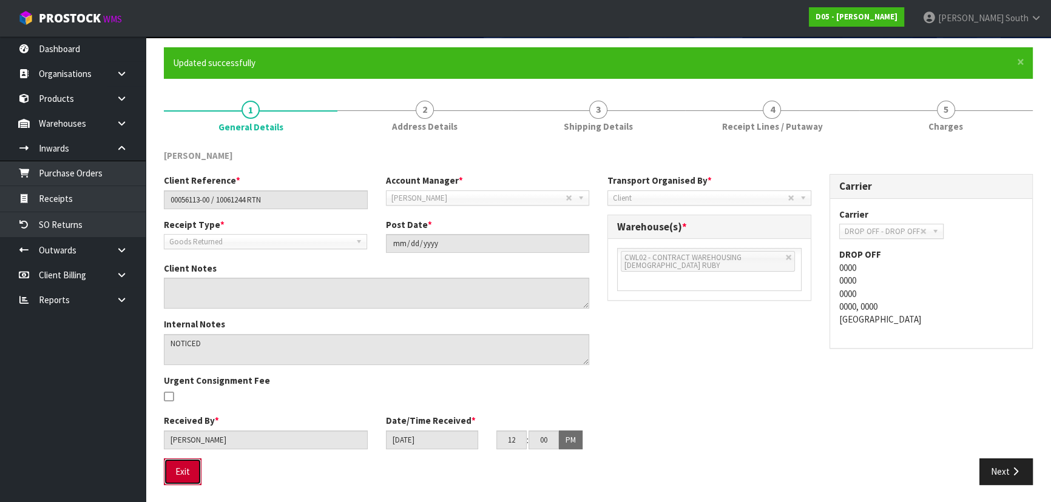
click at [185, 467] on button "Exit" at bounding box center [183, 472] width 38 height 26
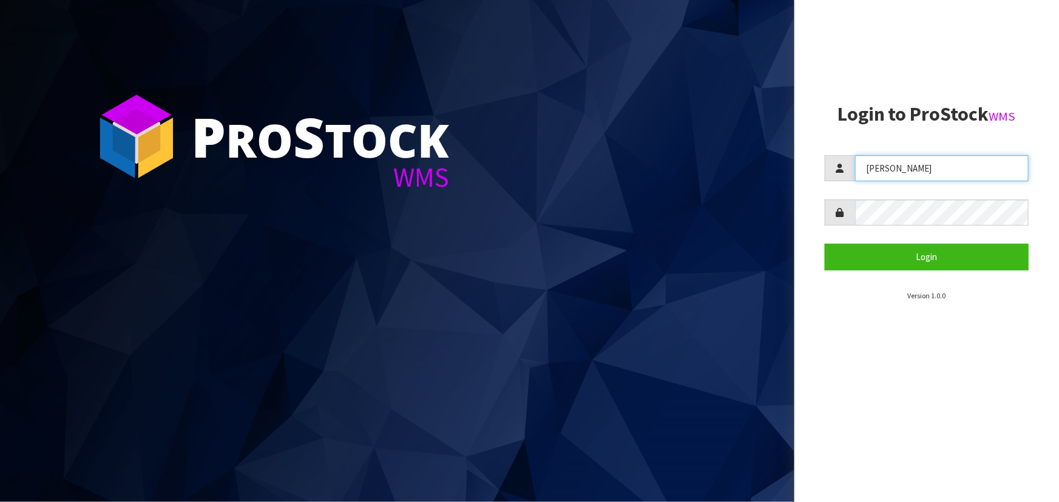
click at [898, 169] on input "[PERSON_NAME]" at bounding box center [942, 168] width 174 height 26
drag, startPoint x: 935, startPoint y: 169, endPoint x: 742, endPoint y: 170, distance: 192.4
click at [742, 170] on div "P ro S tock WMS Login to ProStock WMS [PERSON_NAME] Login Version 1.0.0" at bounding box center [529, 251] width 1059 height 502
type input "[PERSON_NAME]"
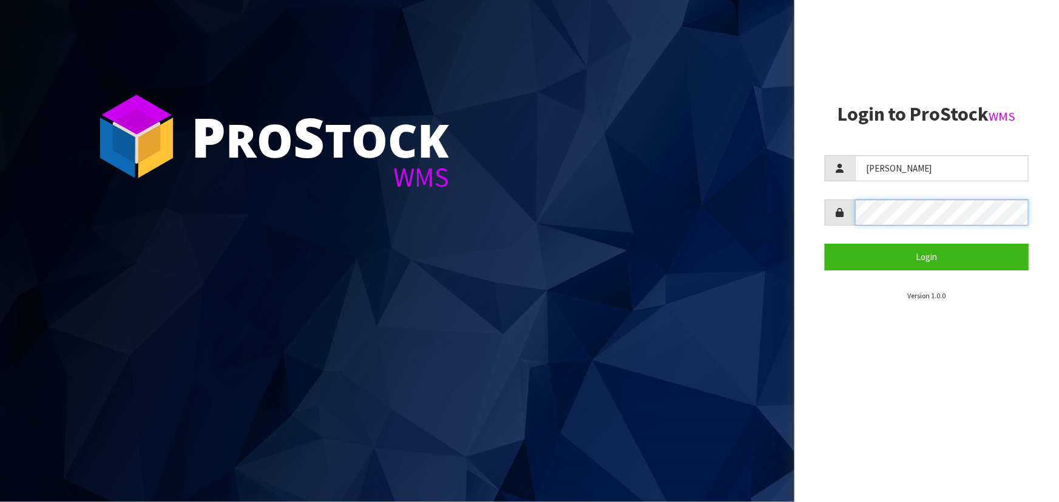
click at [825, 244] on button "Login" at bounding box center [927, 257] width 204 height 26
